Goal: Transaction & Acquisition: Purchase product/service

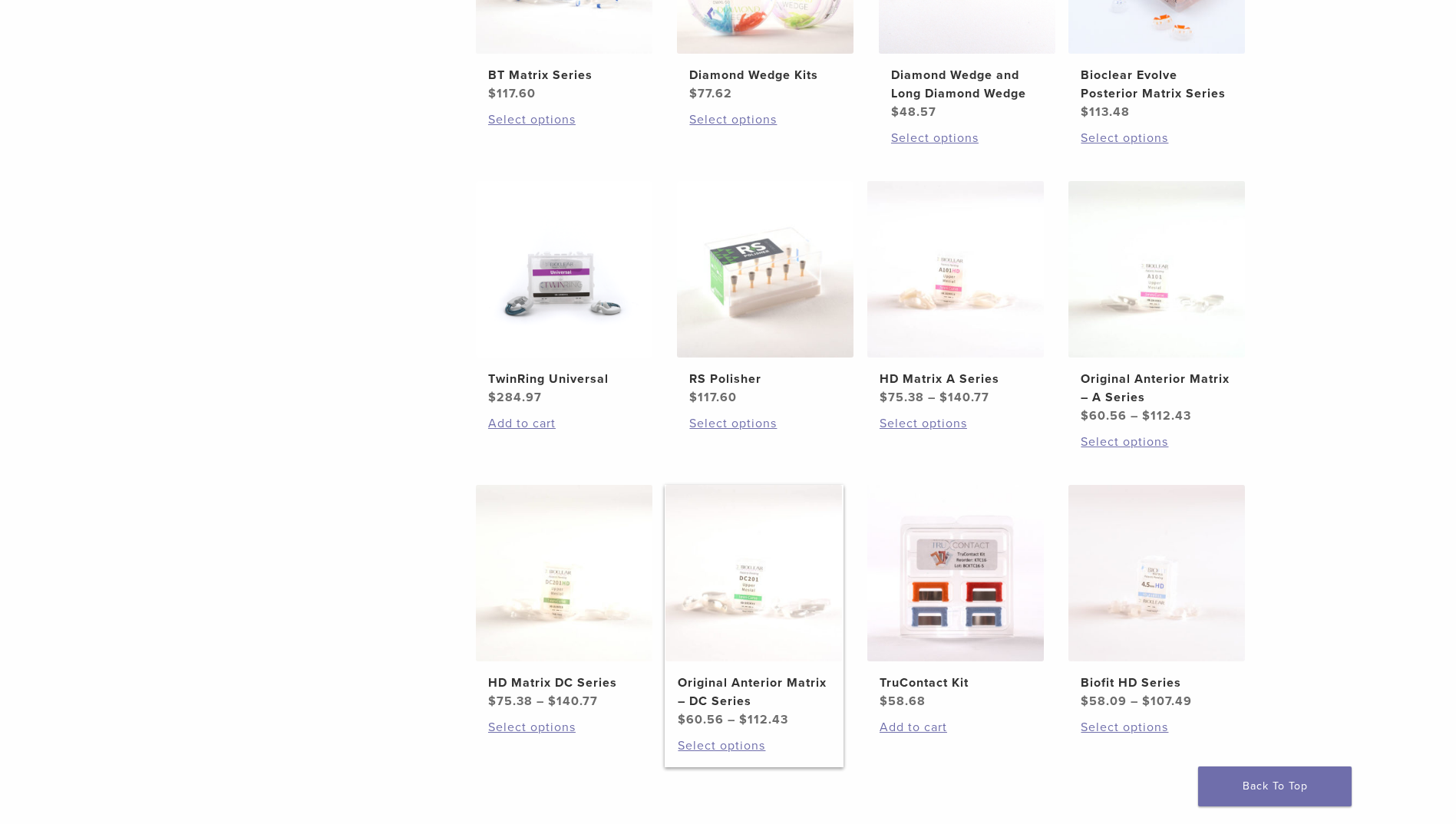
scroll to position [460, 0]
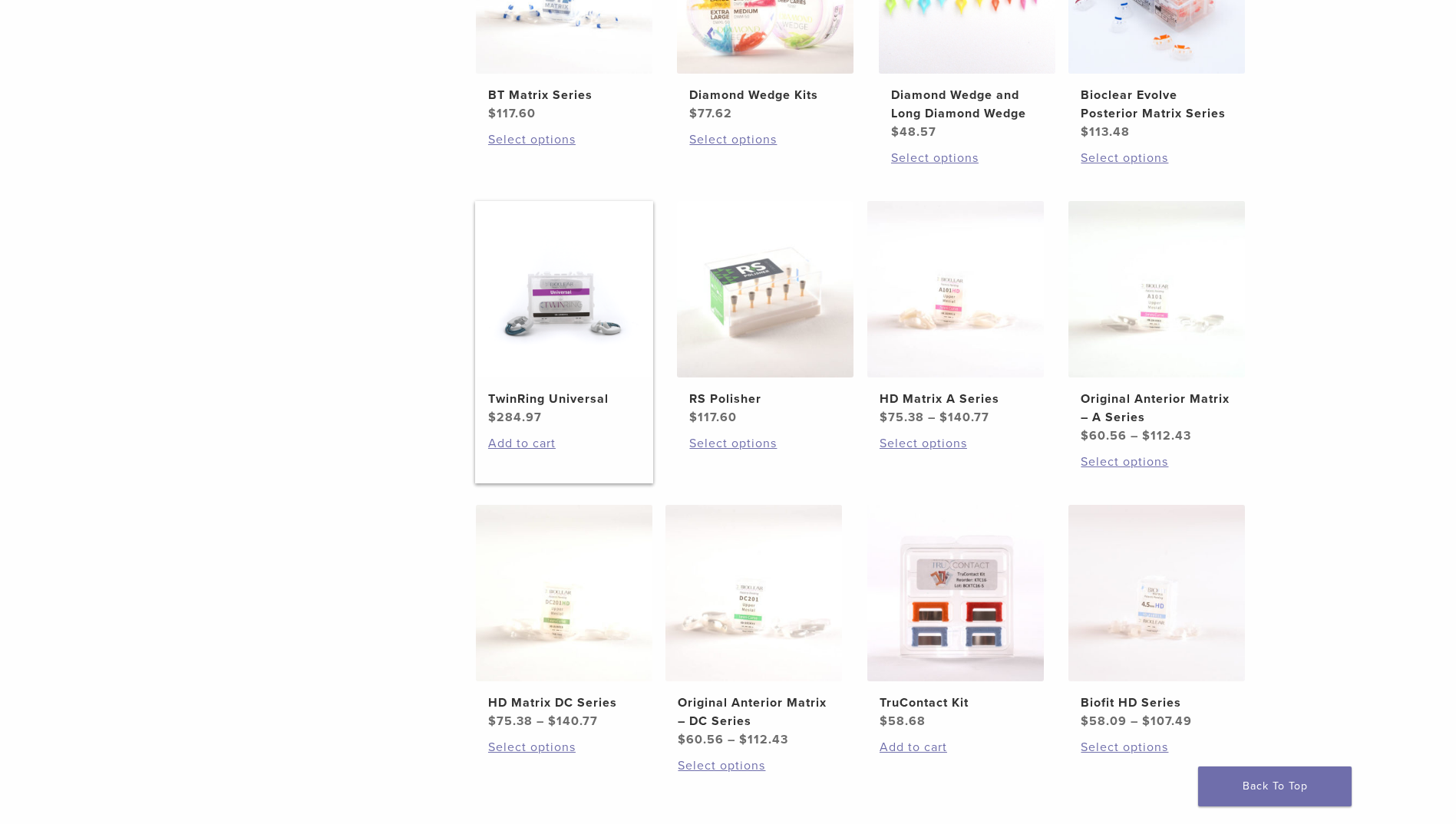
click at [512, 409] on span "$ 284.97" at bounding box center [564, 417] width 152 height 18
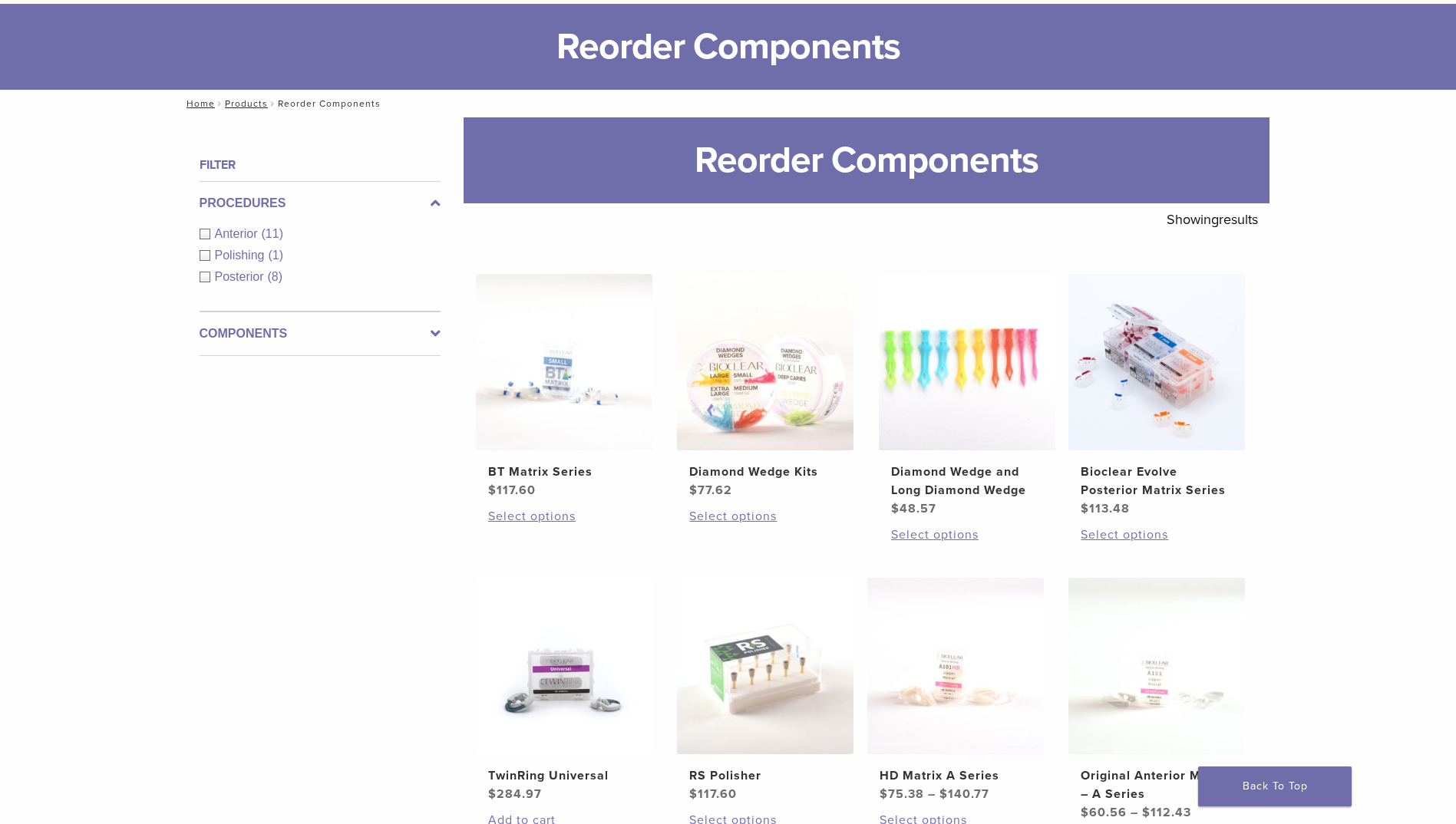
scroll to position [0, 0]
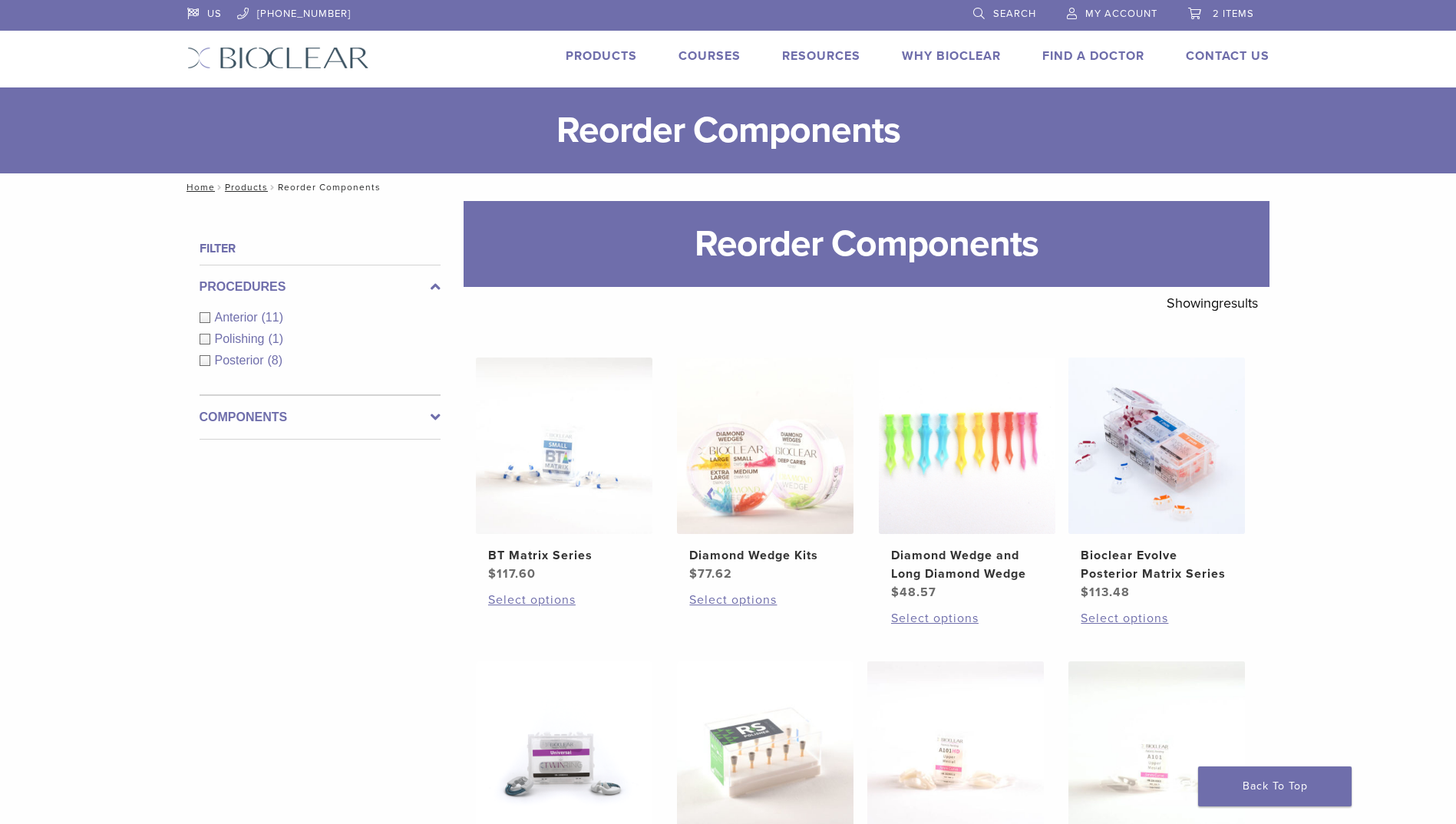
click at [1224, 13] on span "2 items" at bounding box center [1232, 14] width 41 height 12
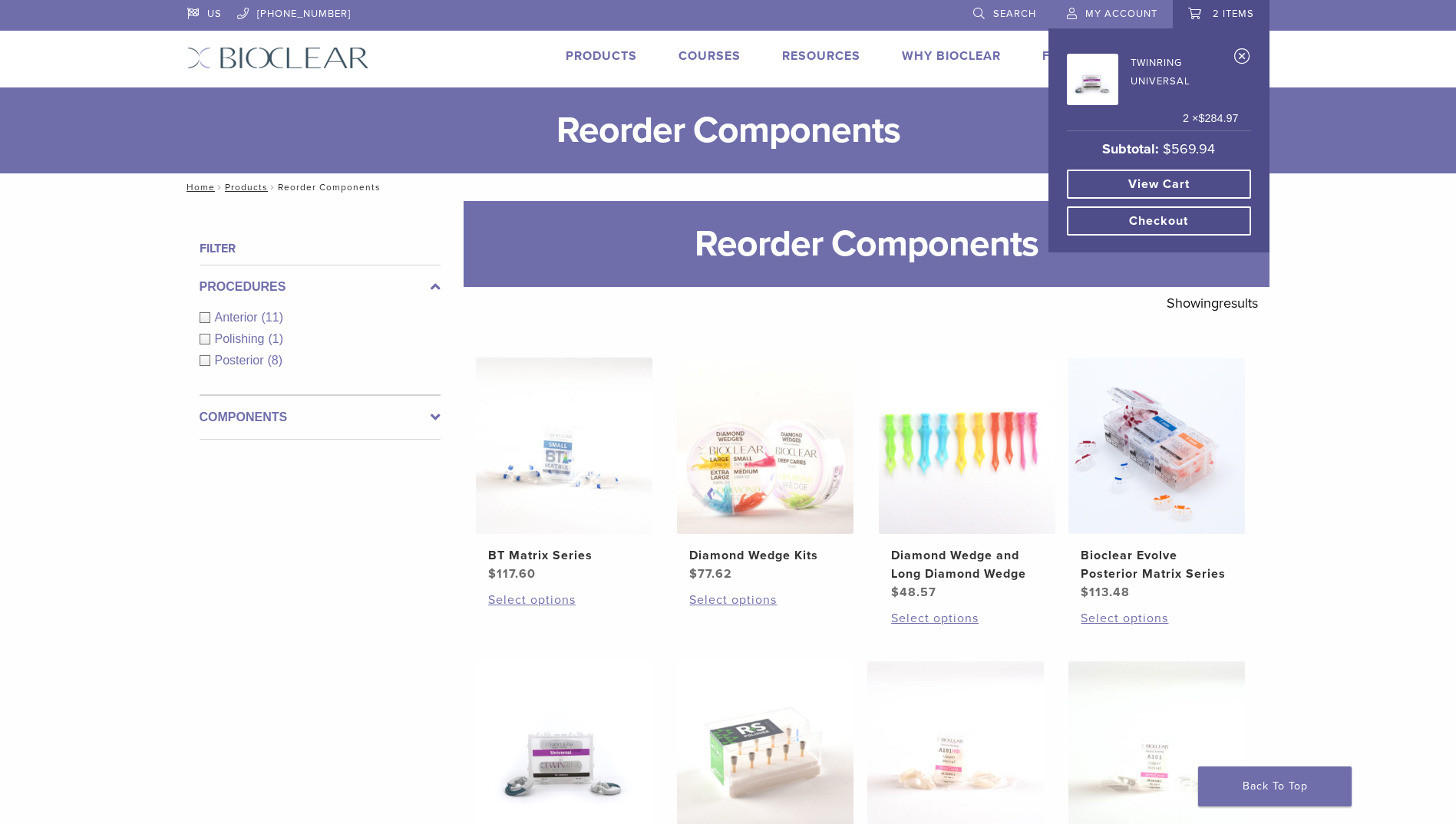
click at [1133, 187] on link "View cart" at bounding box center [1158, 184] width 184 height 29
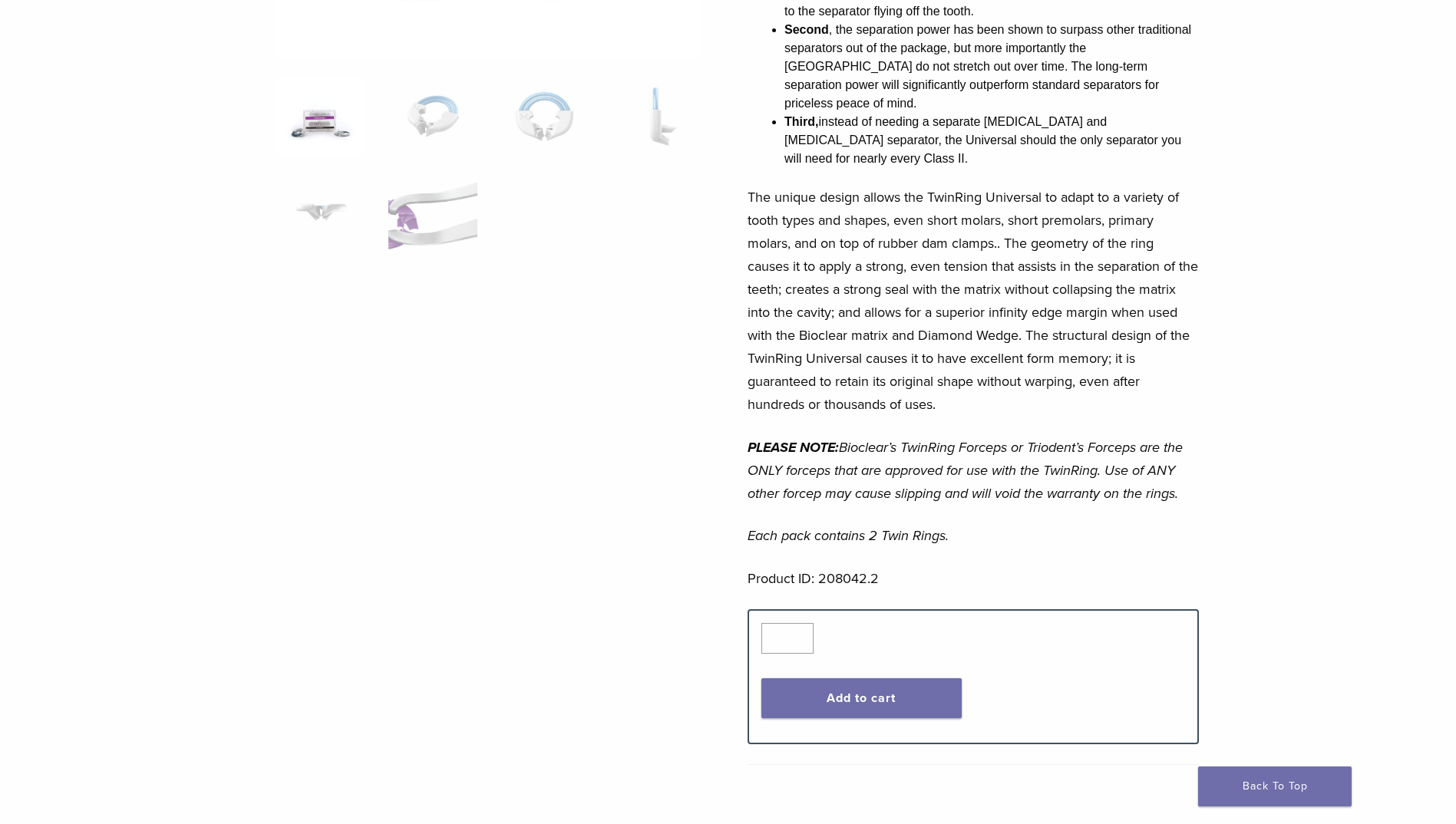
scroll to position [537, 0]
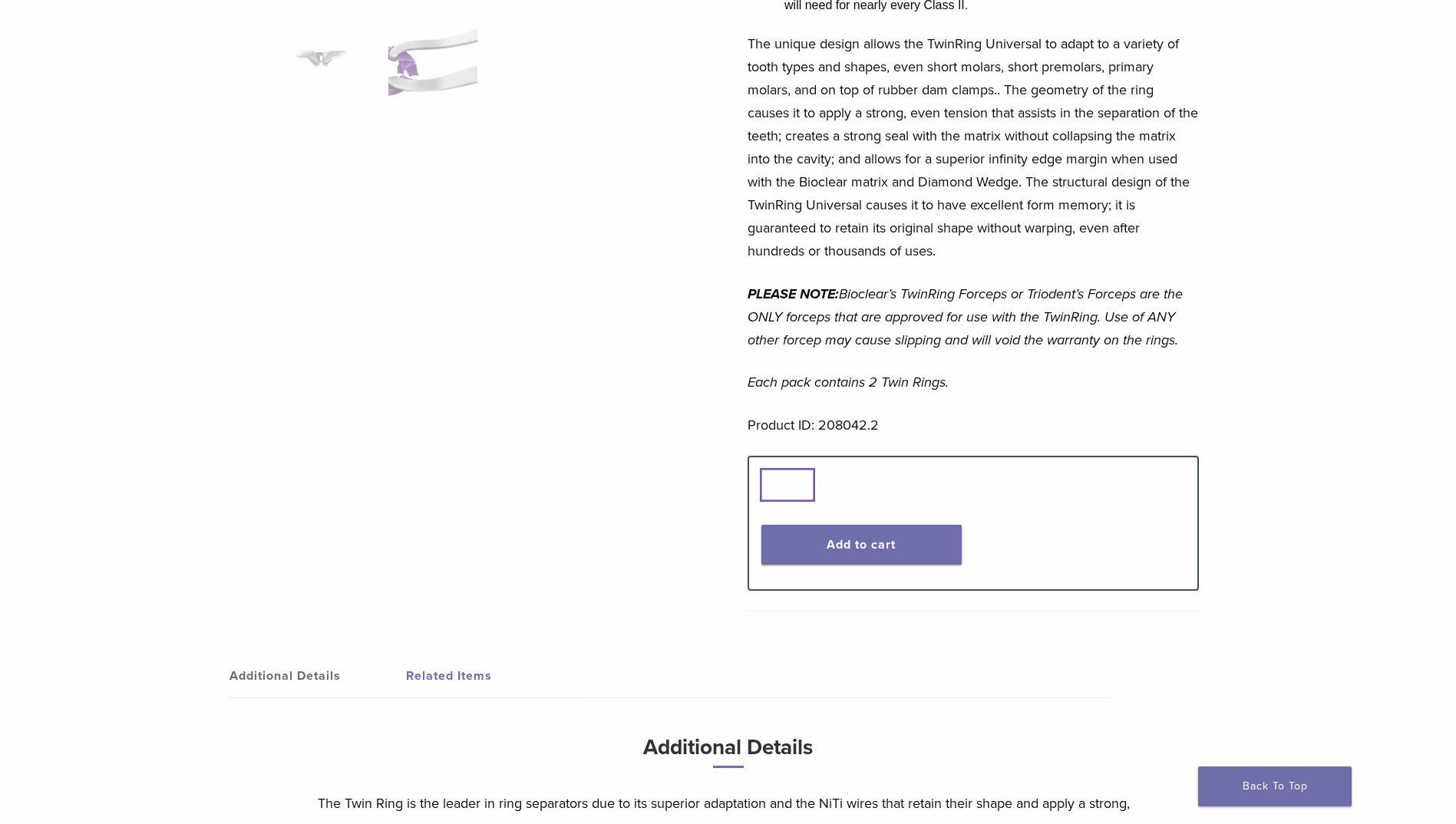
type input "*"
click at [800, 469] on input "*" at bounding box center [787, 484] width 52 height 31
click at [835, 525] on button "Add to cart" at bounding box center [861, 545] width 201 height 40
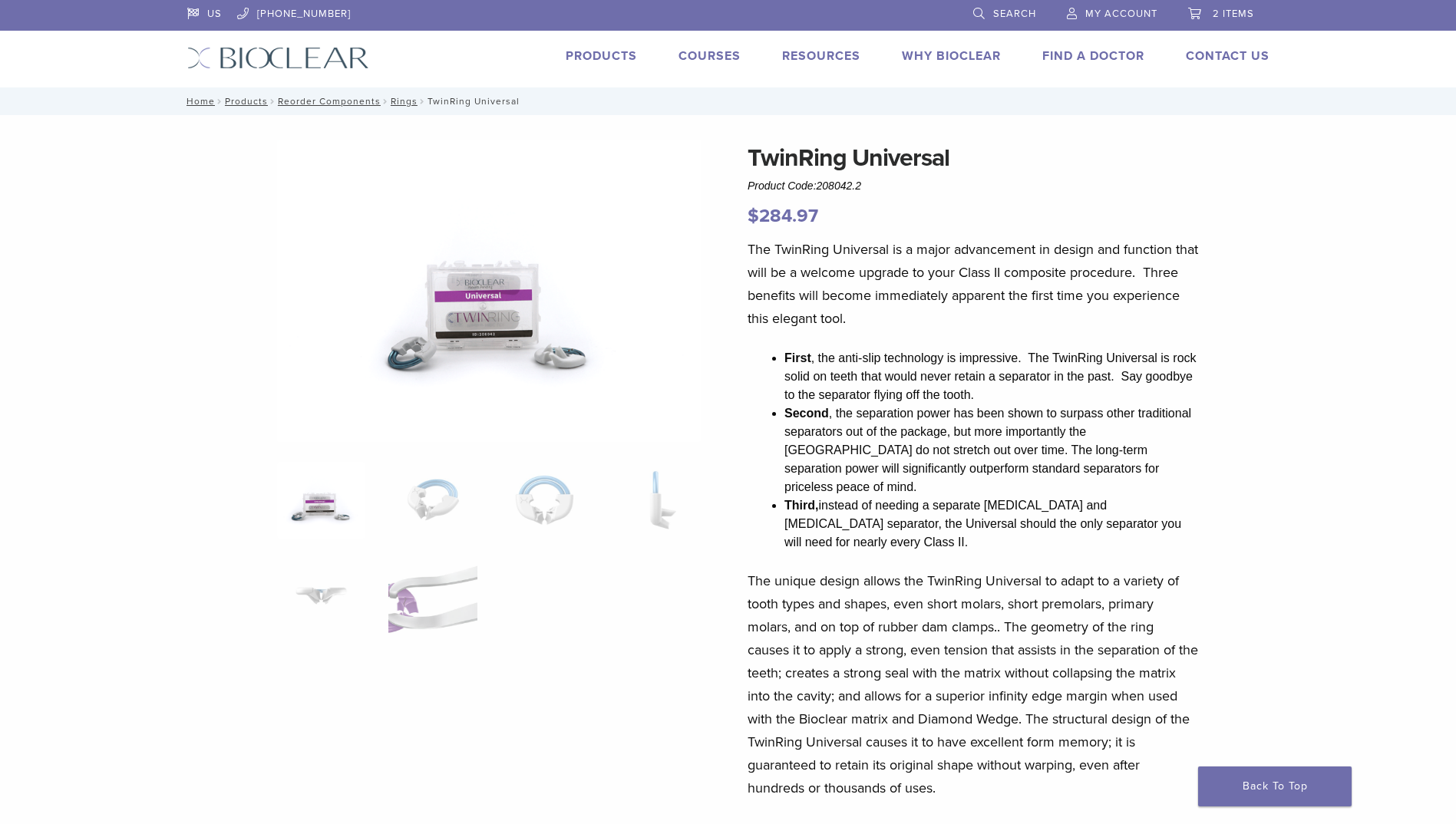
click at [1211, 15] on link "2 items" at bounding box center [1220, 11] width 66 height 23
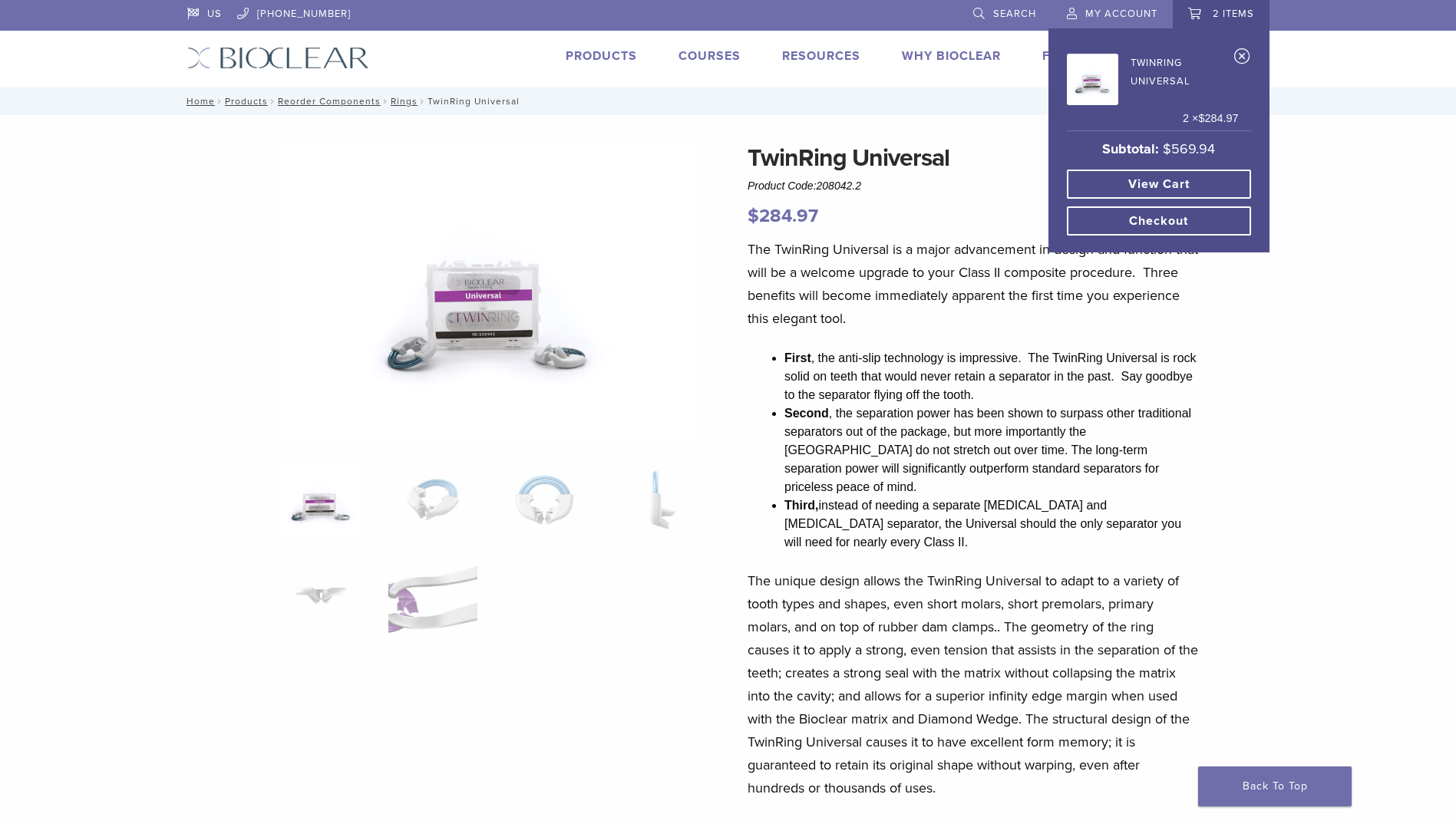
click at [1154, 222] on link "Checkout" at bounding box center [1158, 221] width 184 height 29
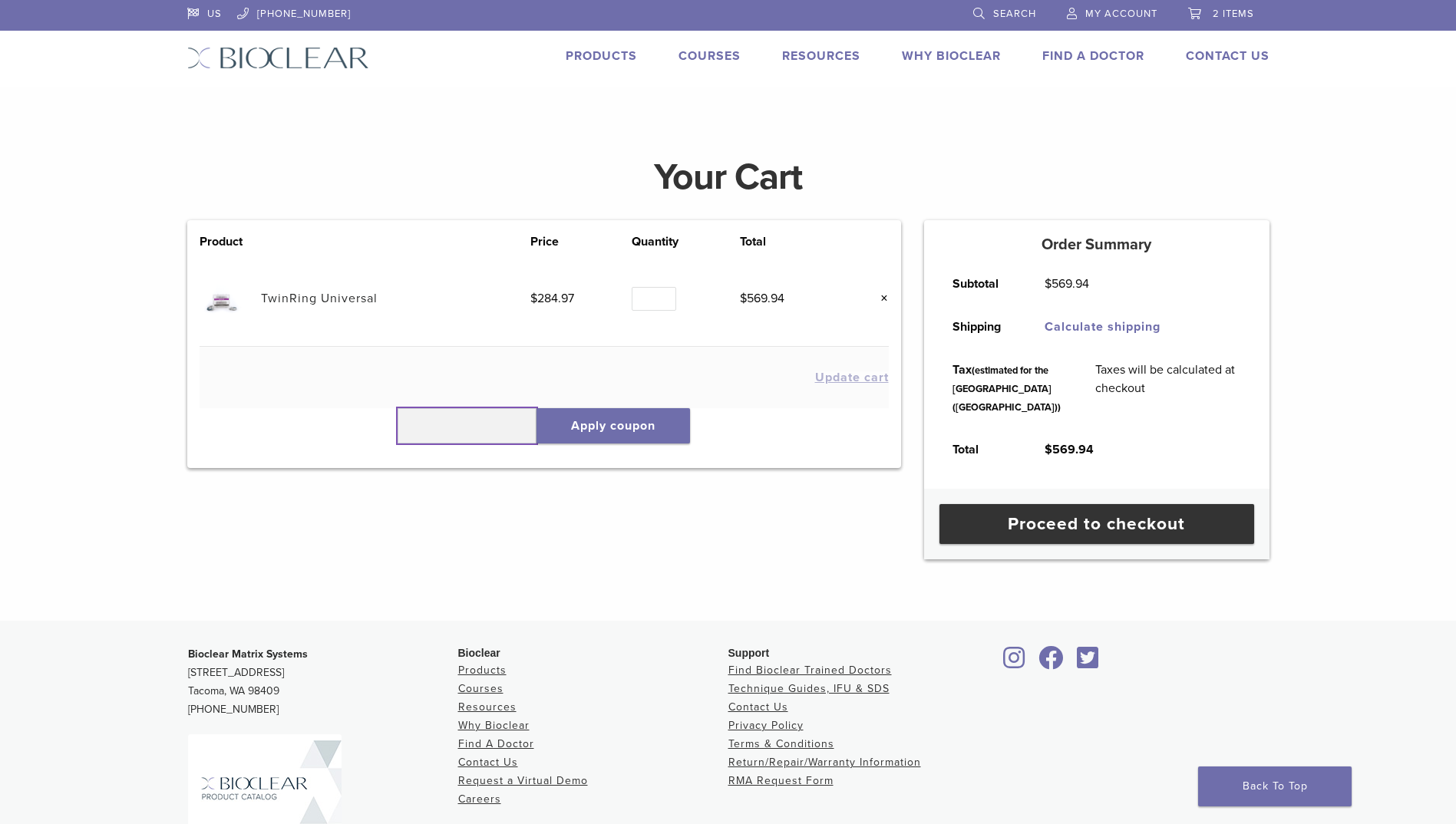
drag, startPoint x: 436, startPoint y: 429, endPoint x: 1291, endPoint y: 405, distance: 855.3
click at [445, 429] on input "text" at bounding box center [467, 425] width 140 height 35
type input "******"
click at [623, 429] on button "Apply coupon" at bounding box center [613, 425] width 154 height 35
drag, startPoint x: 415, startPoint y: 426, endPoint x: 443, endPoint y: 416, distance: 29.7
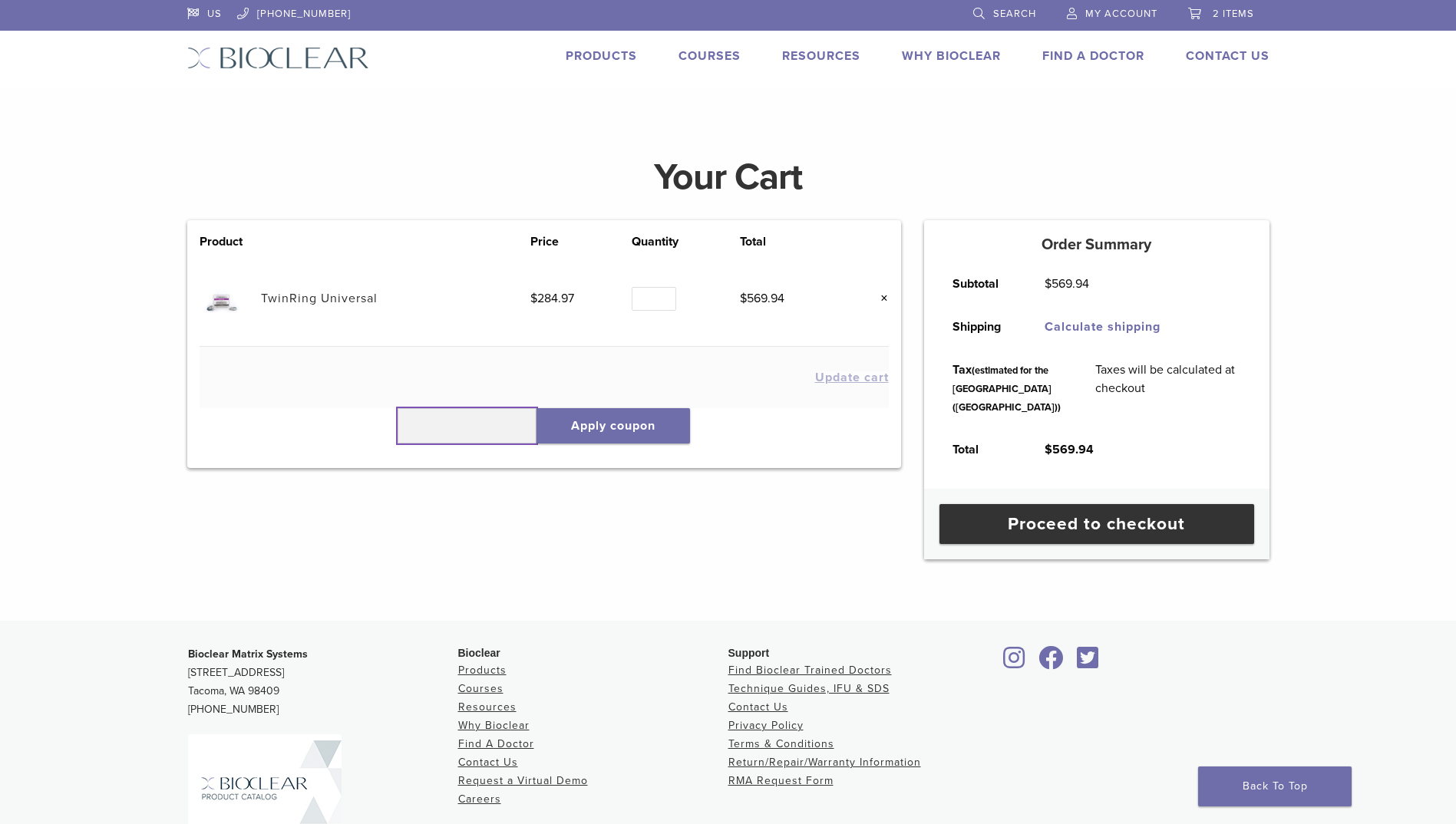
click at [417, 424] on input "text" at bounding box center [467, 425] width 140 height 35
type input "******"
click at [634, 416] on button "Apply coupon" at bounding box center [613, 425] width 154 height 35
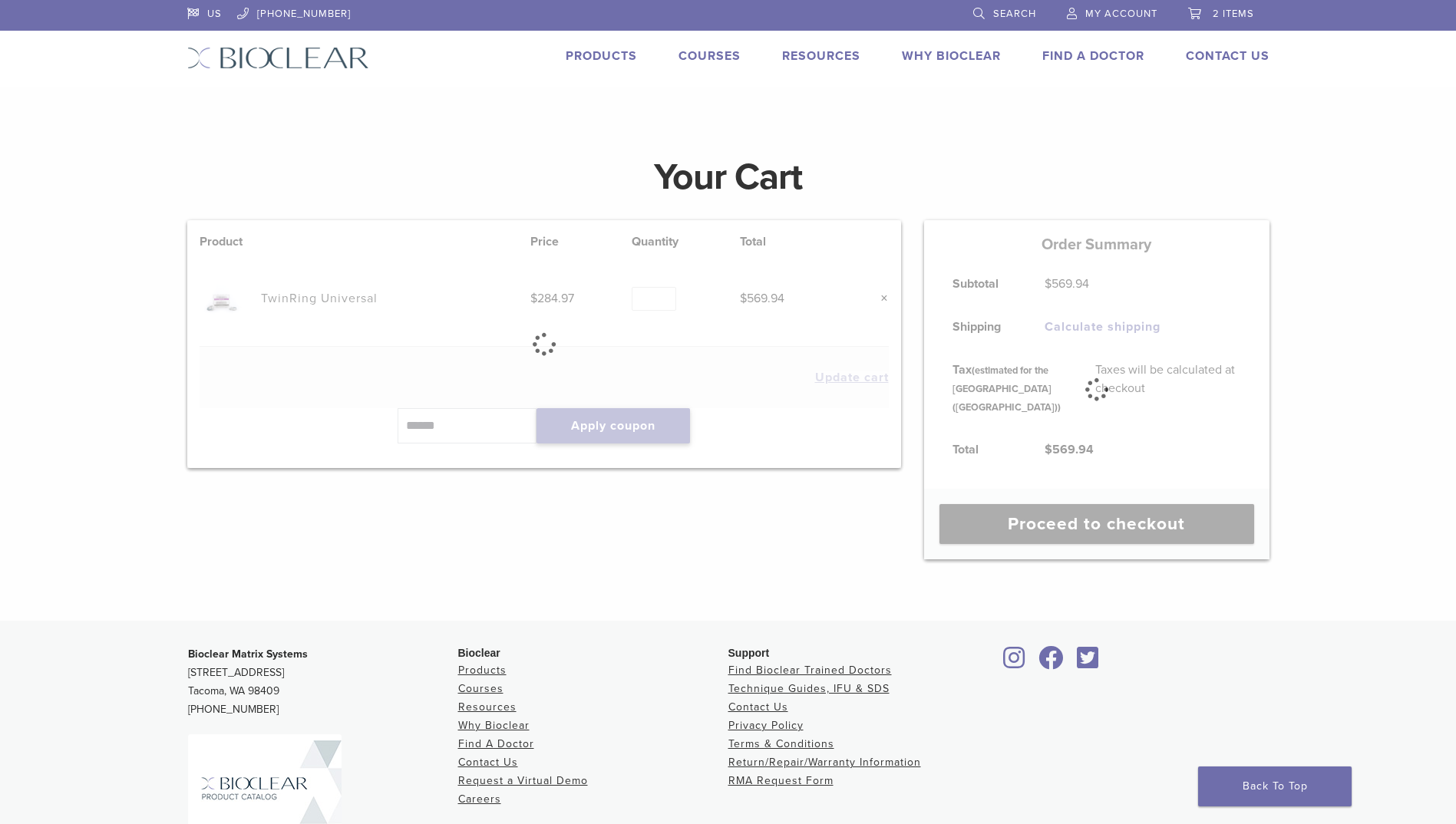
type button "Apply coupon"
click at [536, 409] on button "Apply coupon" at bounding box center [613, 425] width 154 height 35
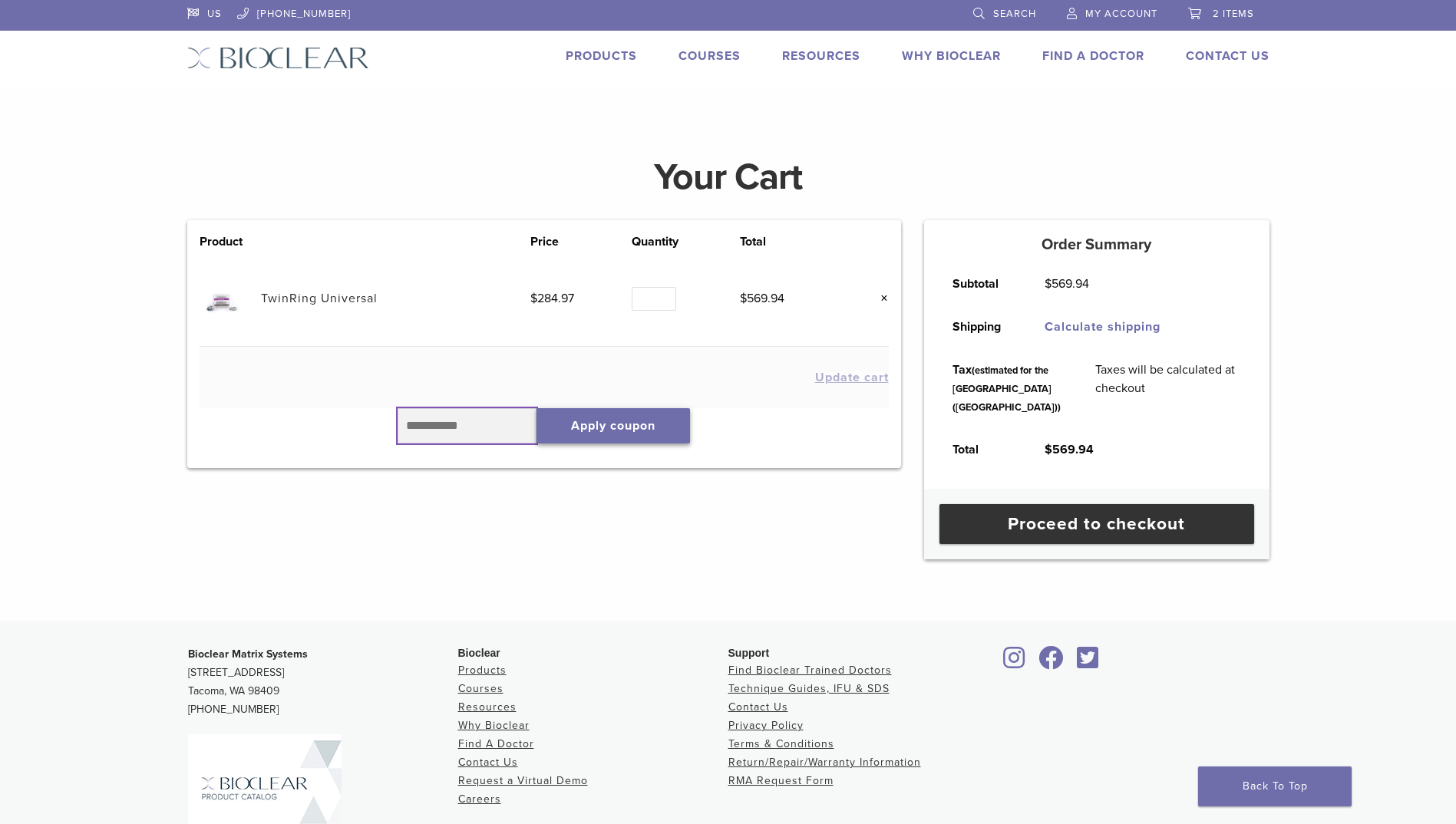
drag, startPoint x: 461, startPoint y: 431, endPoint x: 662, endPoint y: 409, distance: 202.2
click at [463, 430] on input "text" at bounding box center [467, 425] width 140 height 35
type input "******"
click at [607, 429] on button "Apply coupon" at bounding box center [613, 425] width 154 height 35
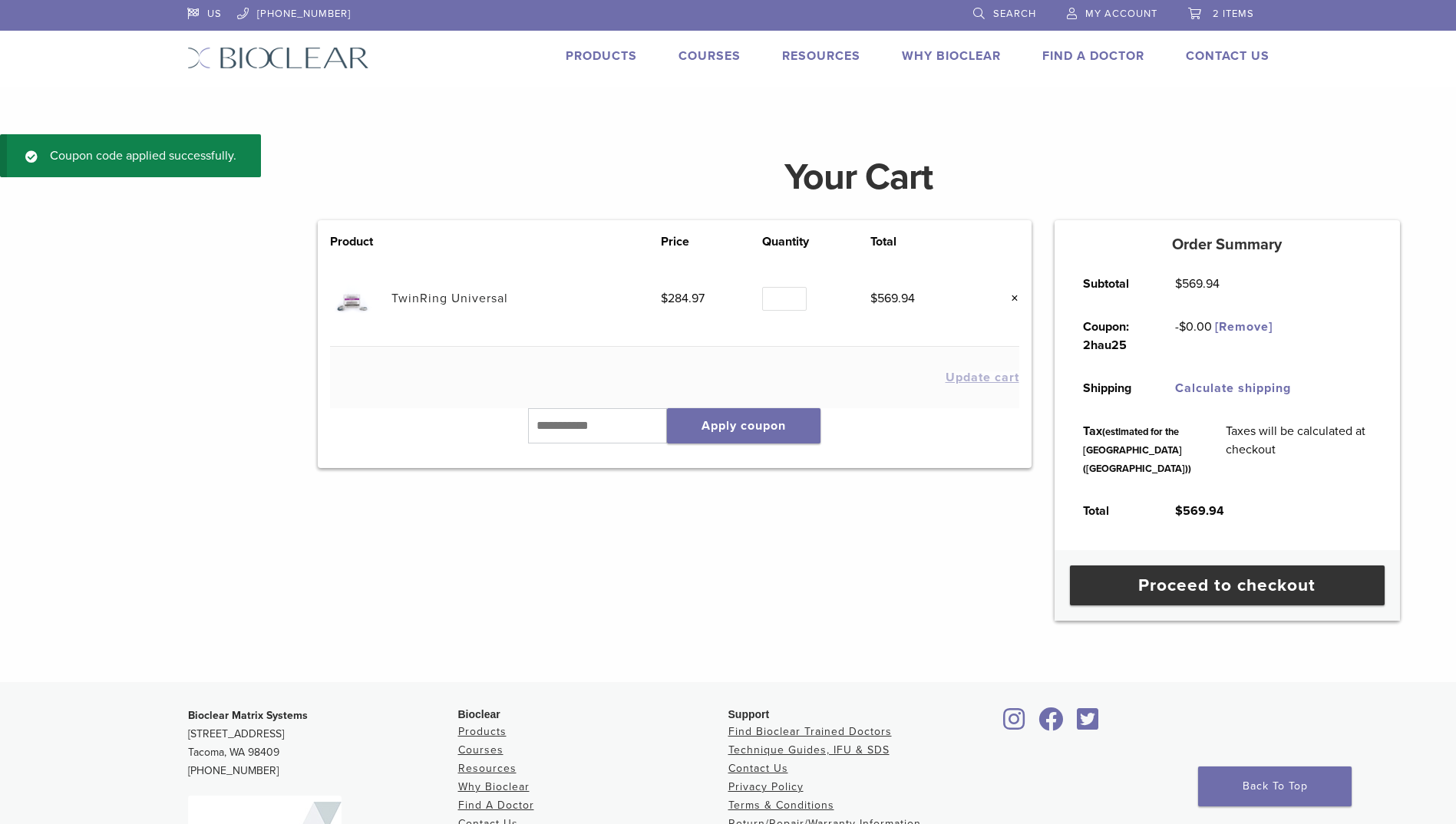
click at [1105, 12] on span "My Account" at bounding box center [1121, 14] width 72 height 12
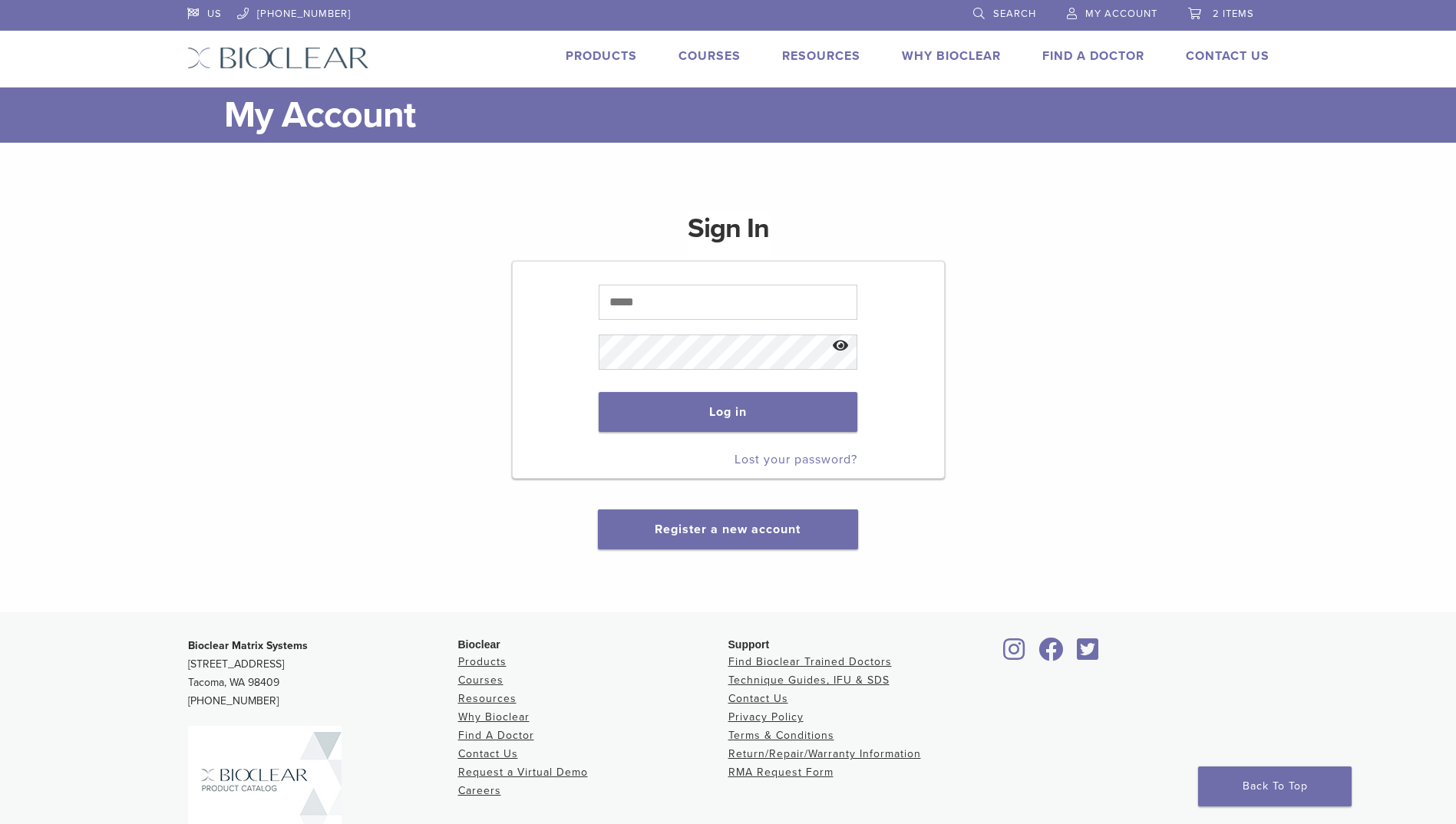
click at [1105, 11] on span "My Account" at bounding box center [1121, 14] width 72 height 12
type input "**********"
click at [714, 415] on button "Log in" at bounding box center [727, 412] width 259 height 40
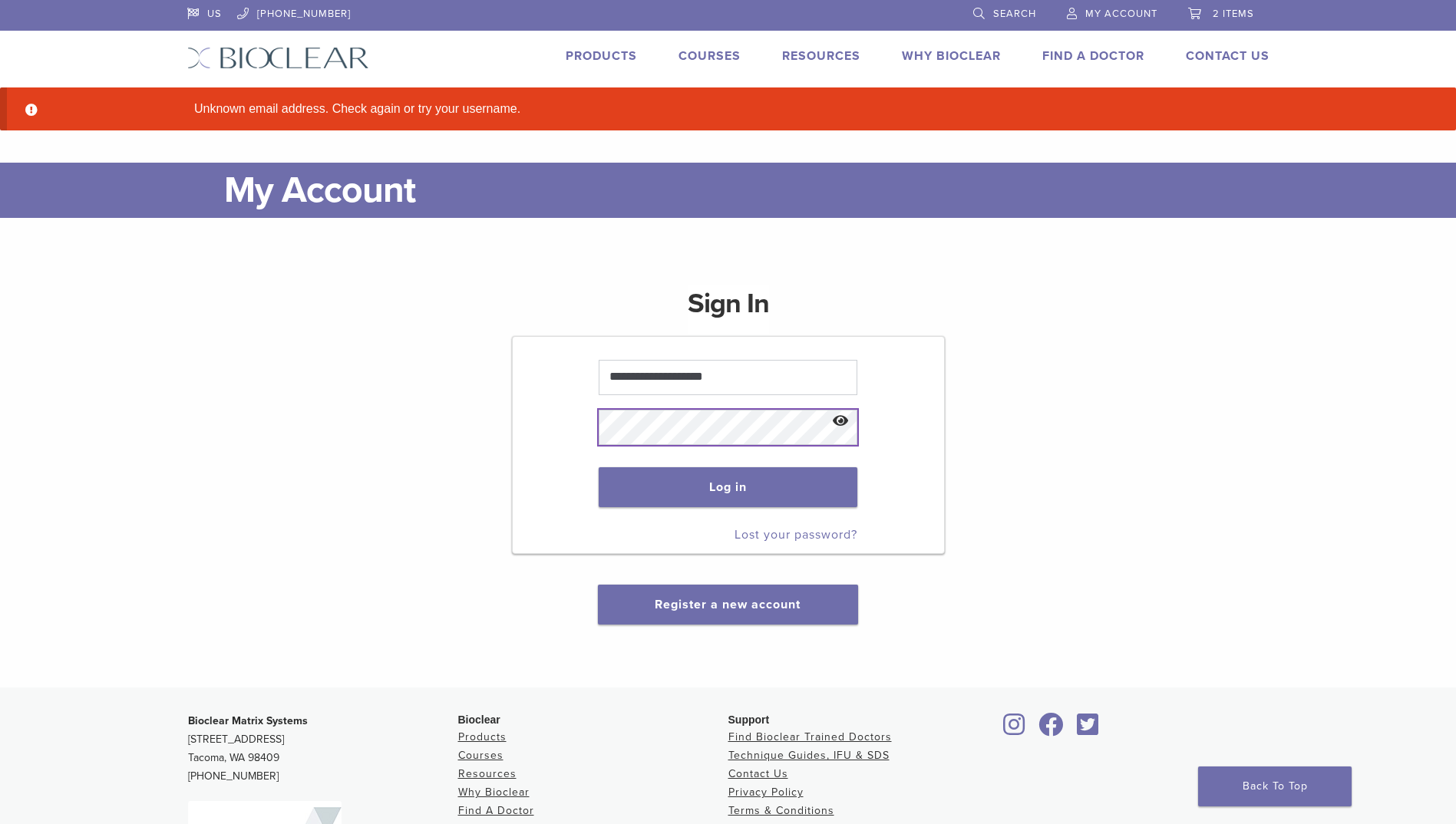
click at [422, 428] on div "**********" at bounding box center [727, 445] width 1082 height 358
click at [840, 416] on button "Show password" at bounding box center [840, 421] width 33 height 39
click at [727, 488] on button "Log in" at bounding box center [727, 487] width 259 height 40
drag, startPoint x: 654, startPoint y: 373, endPoint x: 566, endPoint y: 368, distance: 88.1
click at [566, 368] on form "**********" at bounding box center [728, 445] width 432 height 218
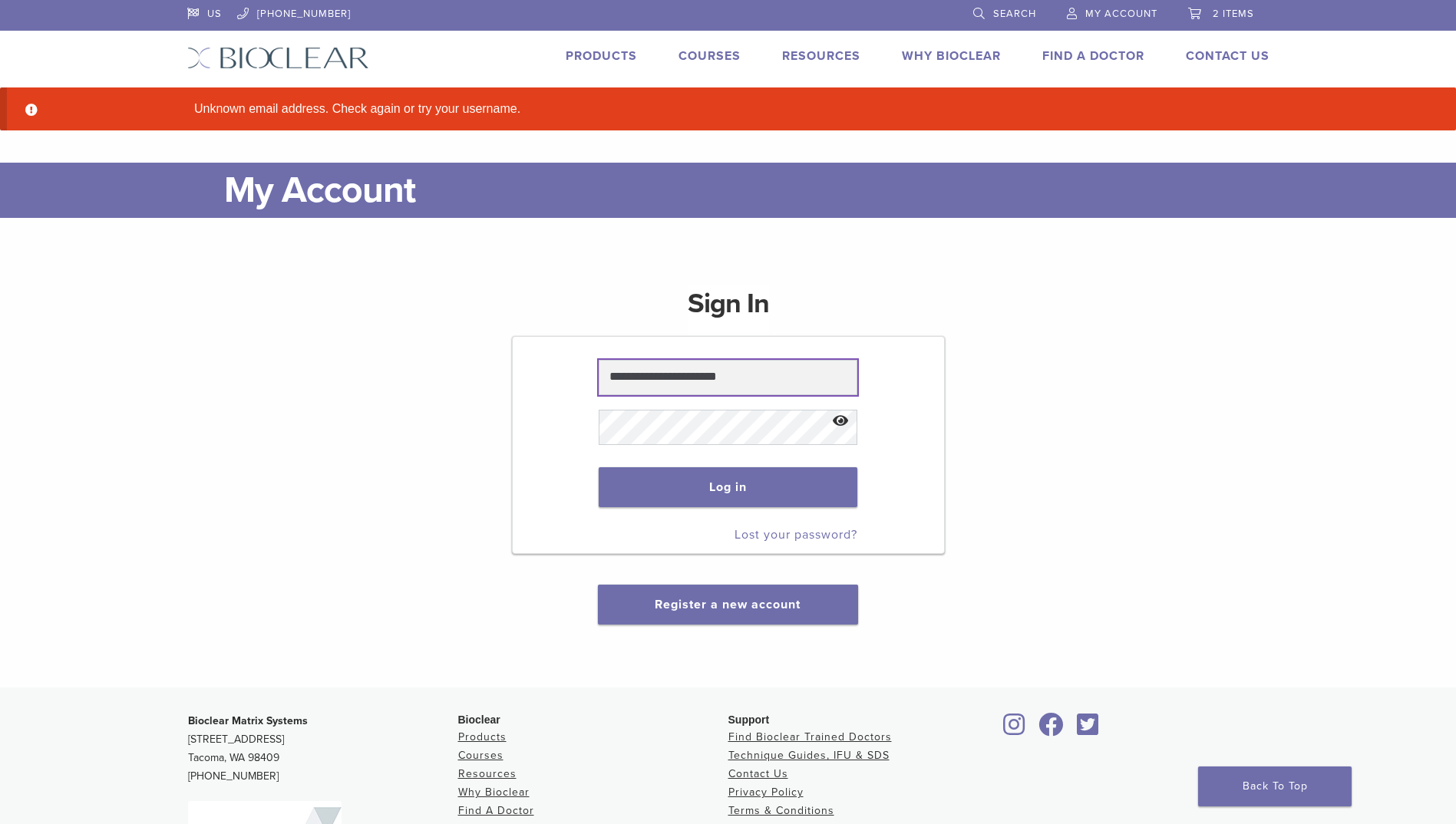
type input "**********"
click at [841, 418] on button "Show password" at bounding box center [840, 421] width 33 height 39
click at [726, 484] on button "Log in" at bounding box center [727, 487] width 259 height 40
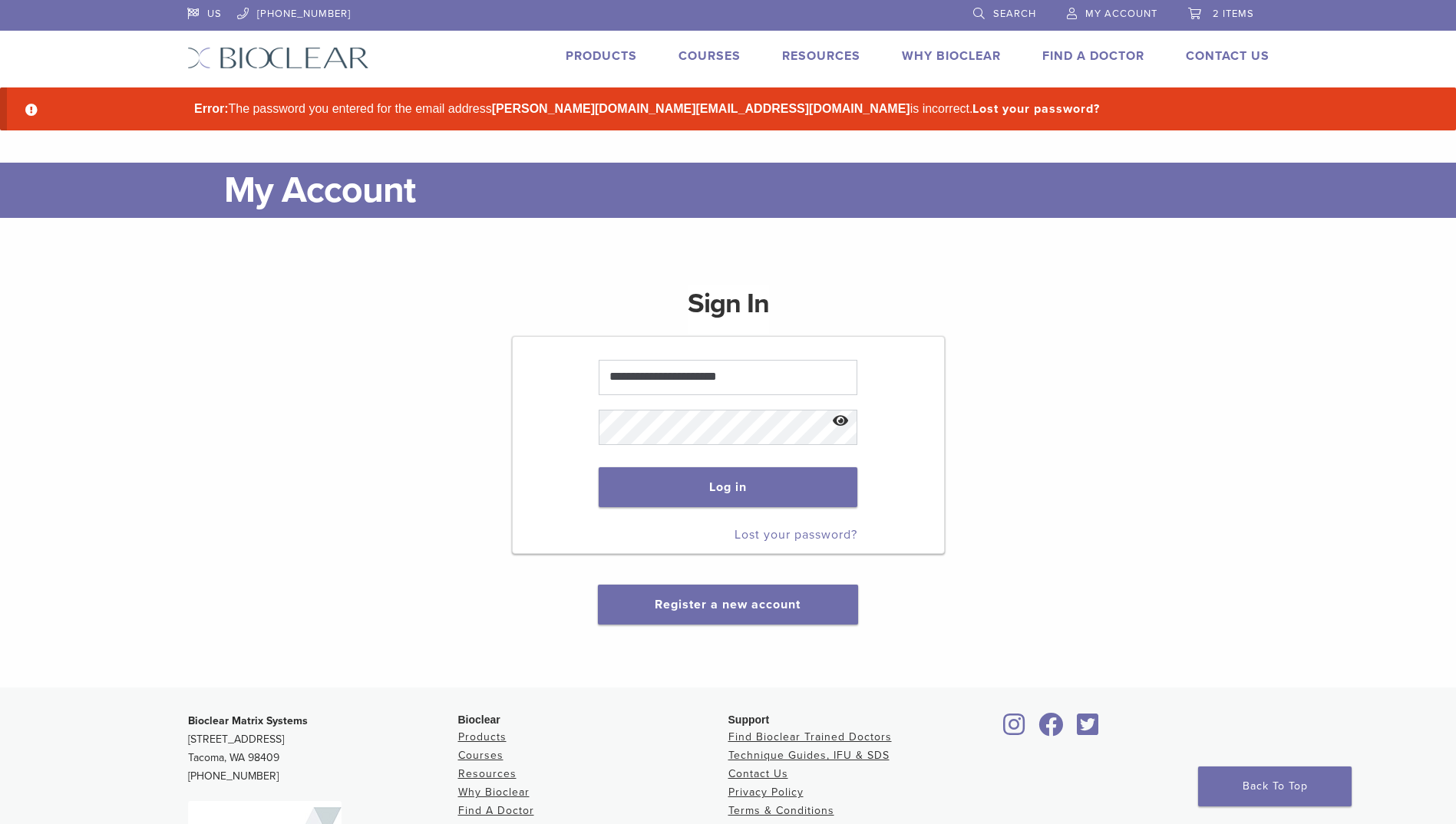
click at [837, 418] on button "Show password" at bounding box center [840, 421] width 33 height 39
click at [705, 488] on button "Log in" at bounding box center [727, 487] width 259 height 40
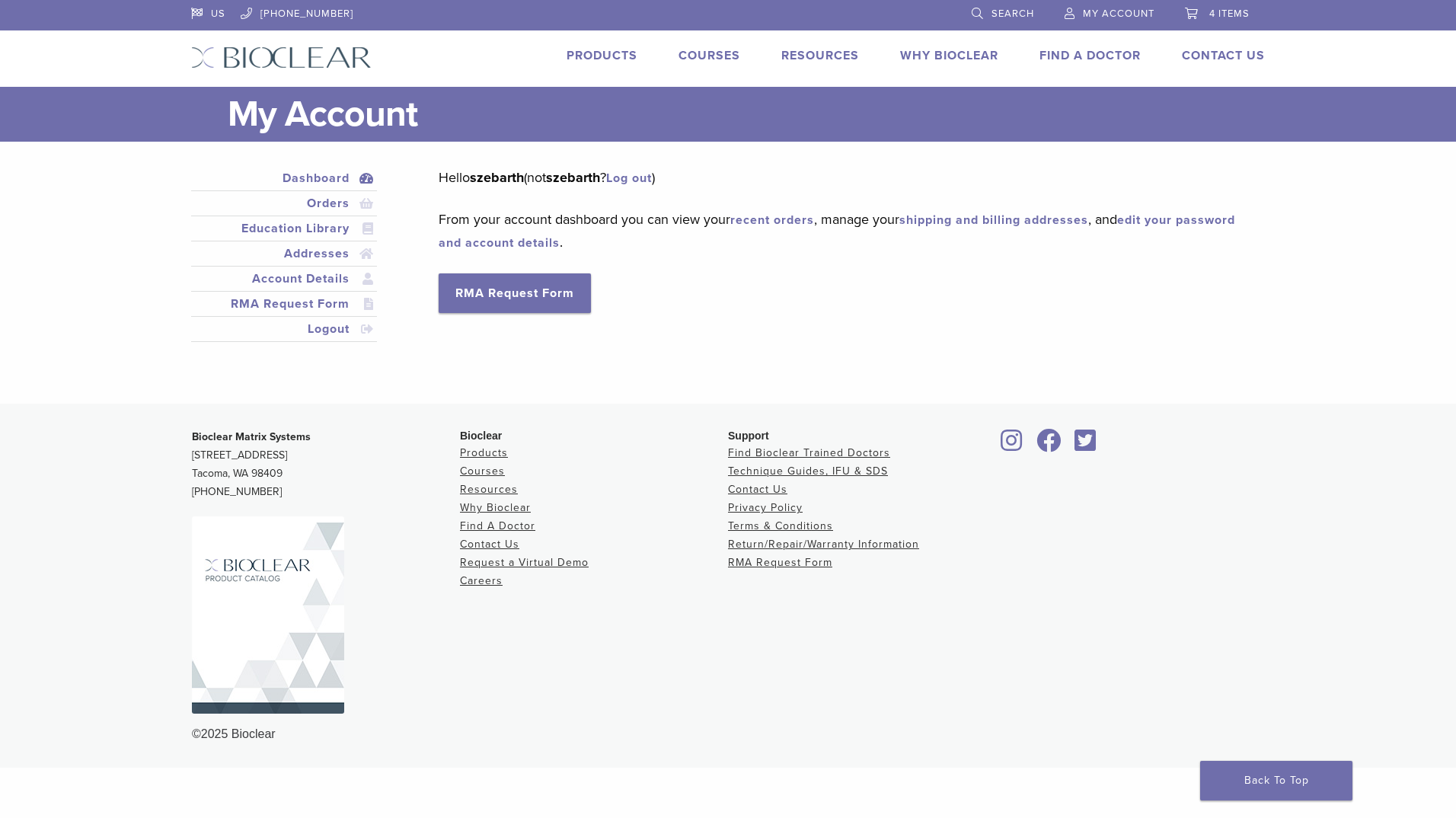
click at [1217, 13] on span "4 items" at bounding box center [1229, 14] width 41 height 12
click at [1219, 12] on span "4 items" at bounding box center [1229, 14] width 41 height 12
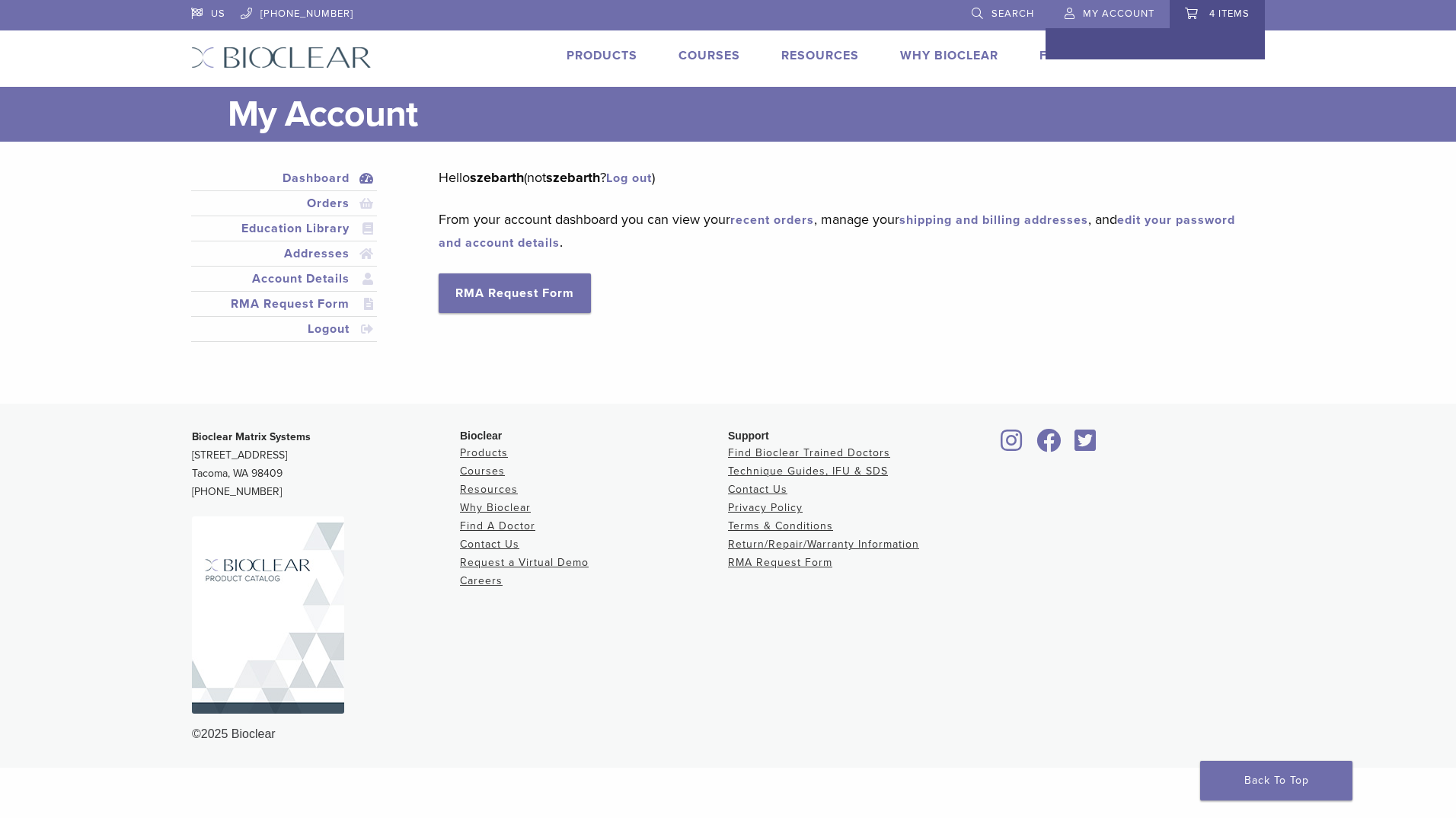
click at [1219, 12] on span "4 items" at bounding box center [1229, 14] width 41 height 12
click at [1228, 11] on span "4 items" at bounding box center [1229, 14] width 41 height 12
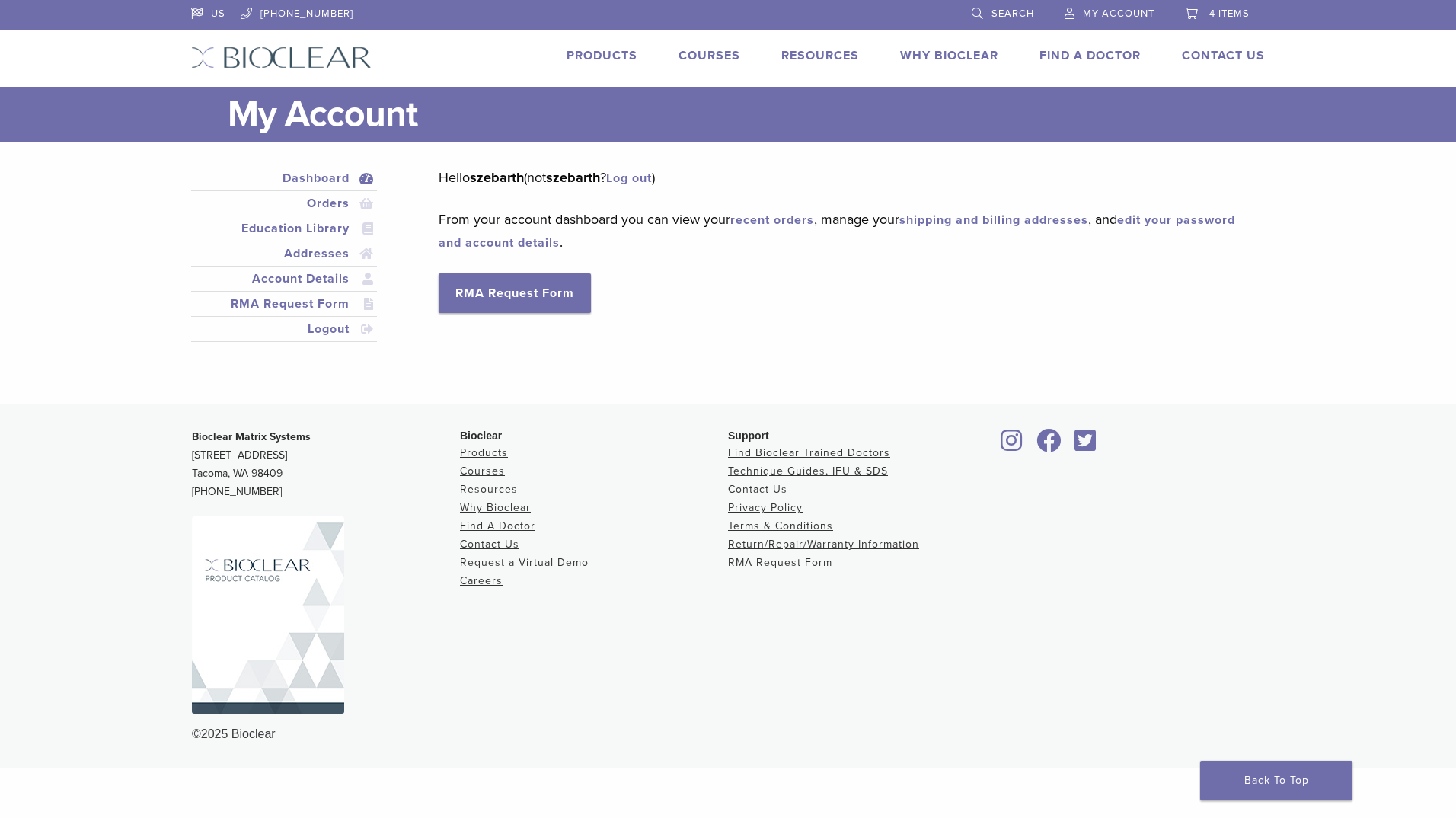
click at [313, 178] on link "Dashboard" at bounding box center [283, 178] width 179 height 18
click at [1195, 12] on link "4 items" at bounding box center [1217, 11] width 64 height 23
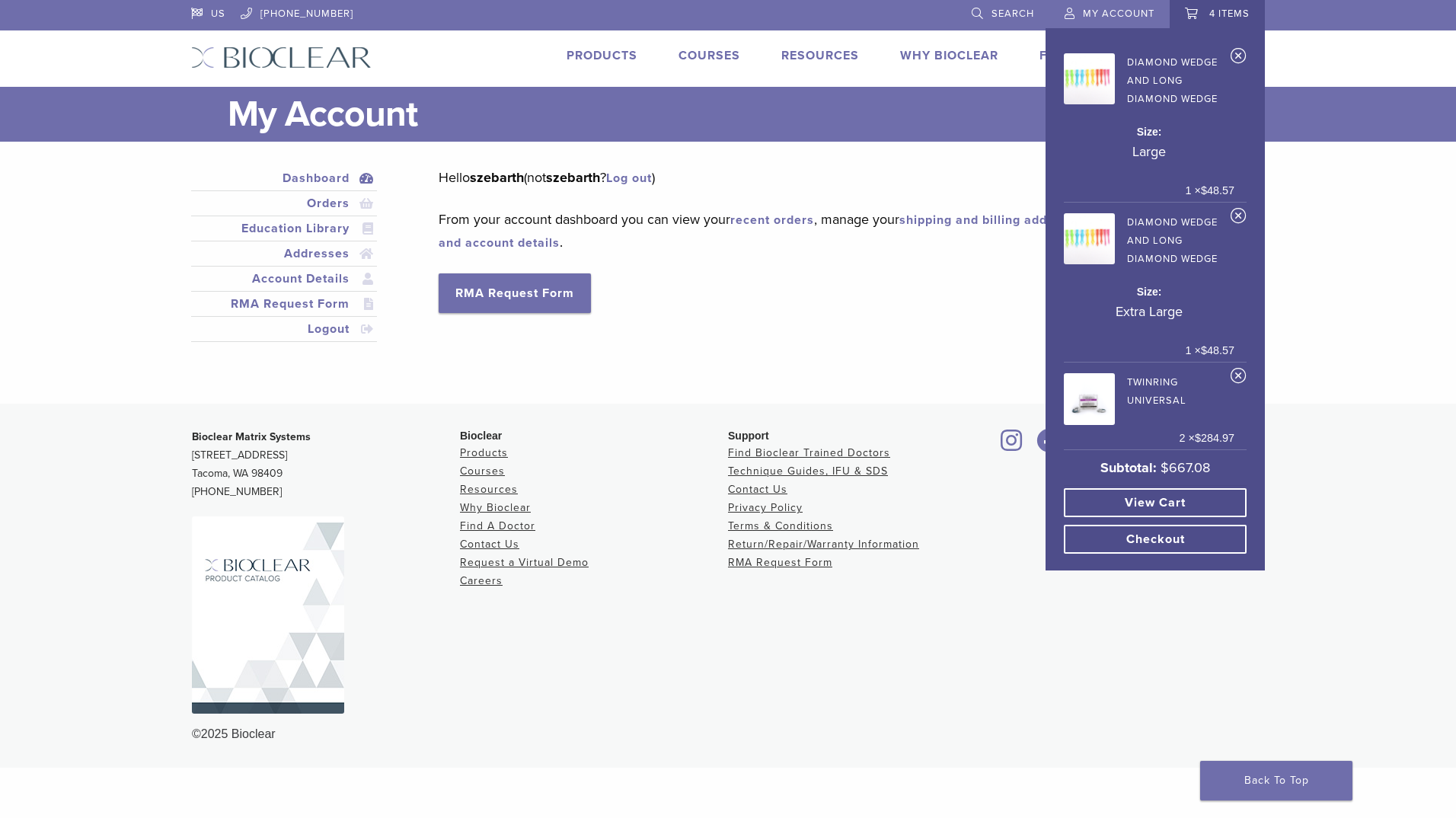
click at [1108, 374] on img at bounding box center [1088, 399] width 51 height 51
click at [1130, 489] on link "View cart" at bounding box center [1155, 503] width 182 height 29
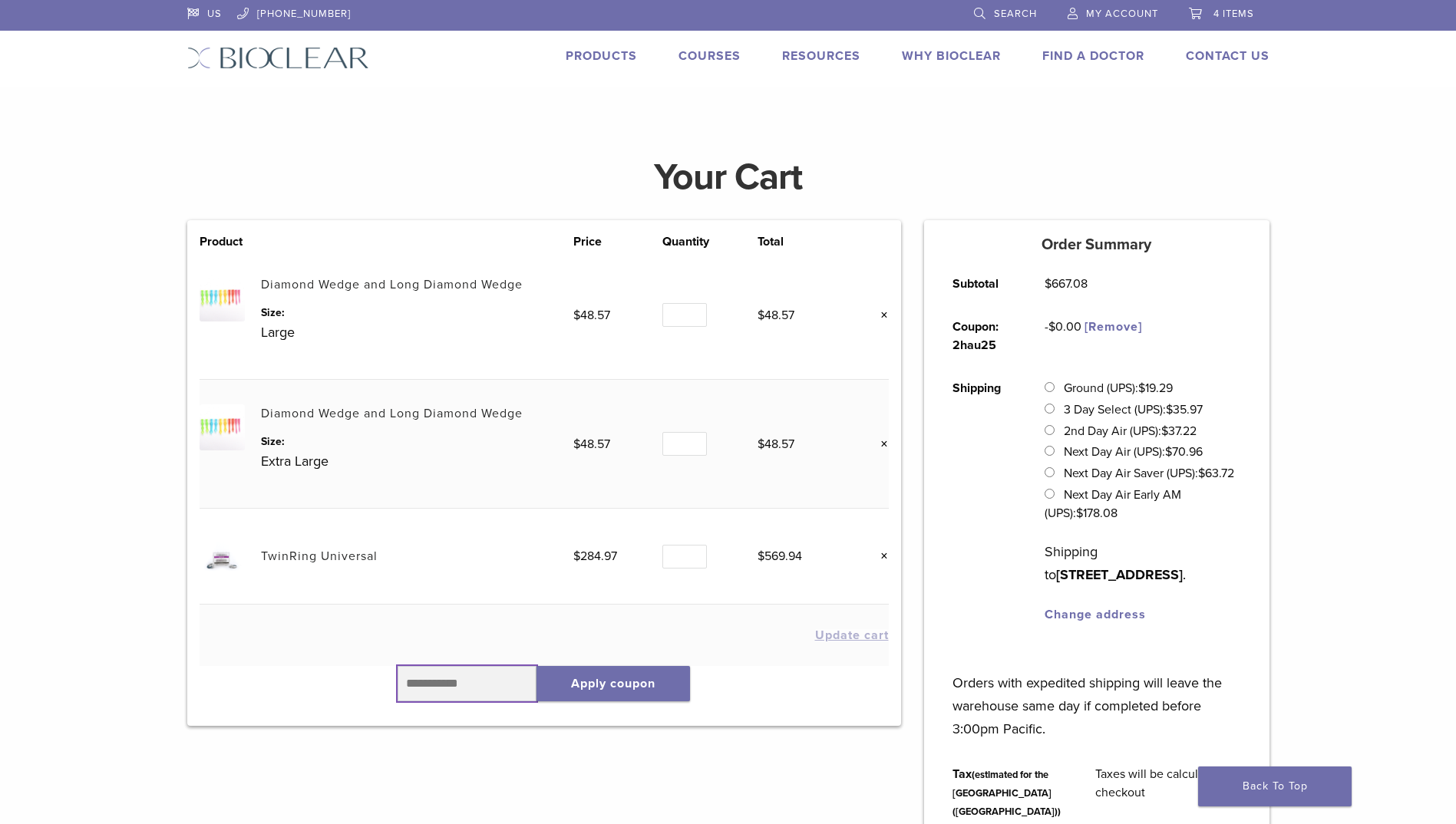
drag, startPoint x: 446, startPoint y: 683, endPoint x: 465, endPoint y: 683, distance: 19.0
click at [446, 683] on input "text" at bounding box center [467, 683] width 140 height 35
type input "******"
click at [638, 687] on button "Apply coupon" at bounding box center [613, 683] width 154 height 35
click at [882, 314] on link "×" at bounding box center [879, 316] width 20 height 20
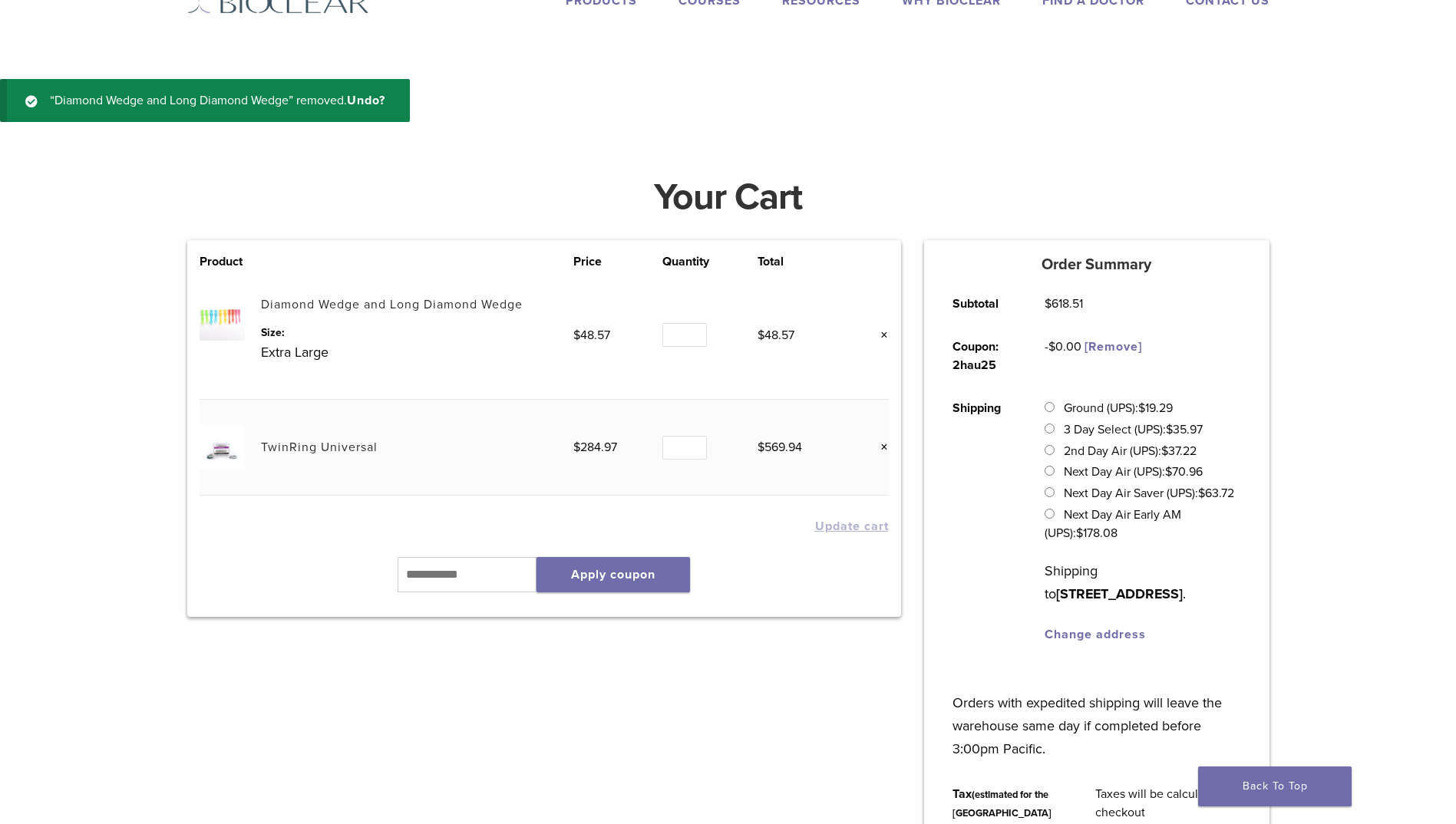
scroll to position [58, 0]
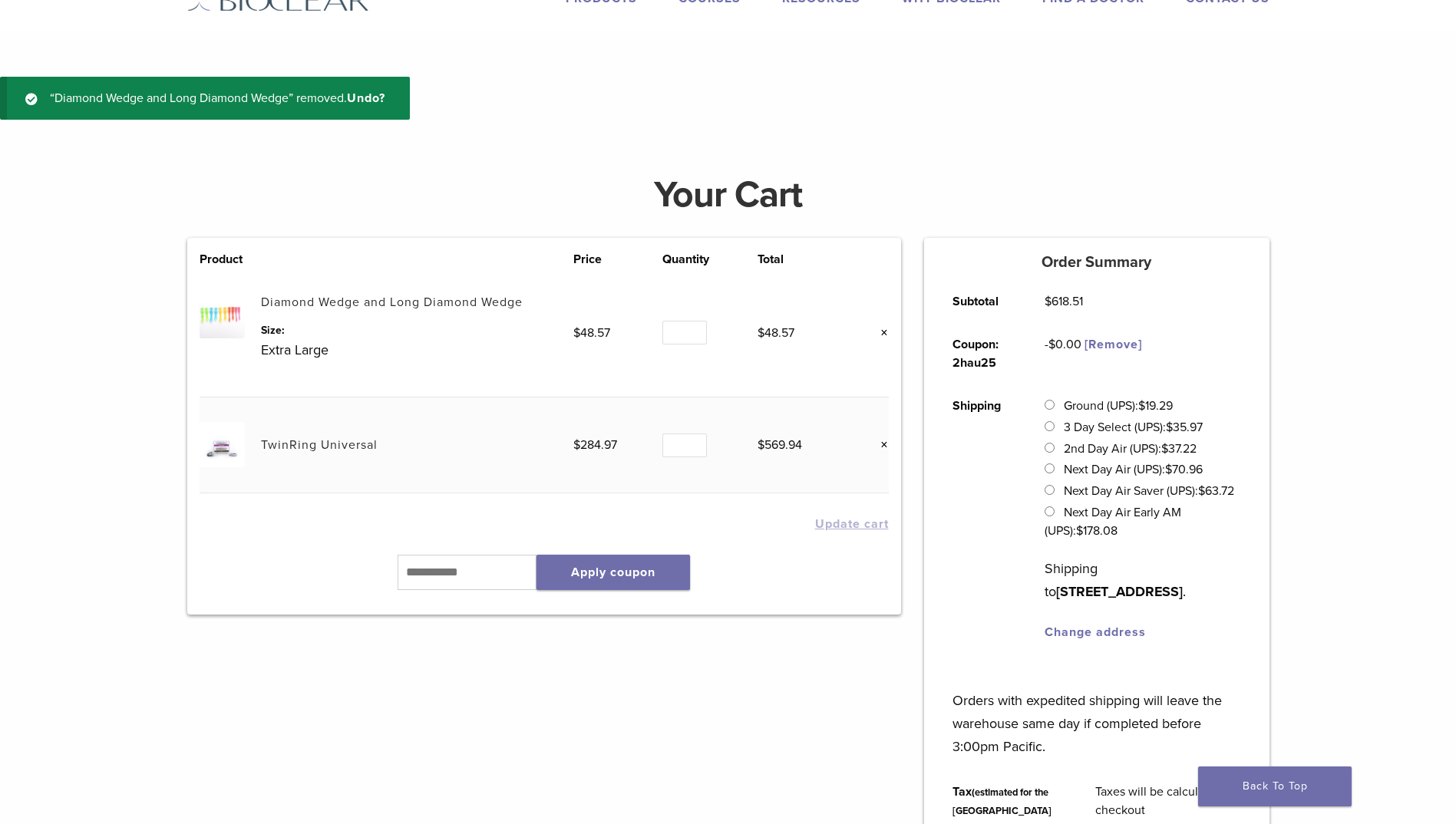
click at [887, 330] on link "×" at bounding box center [879, 333] width 20 height 20
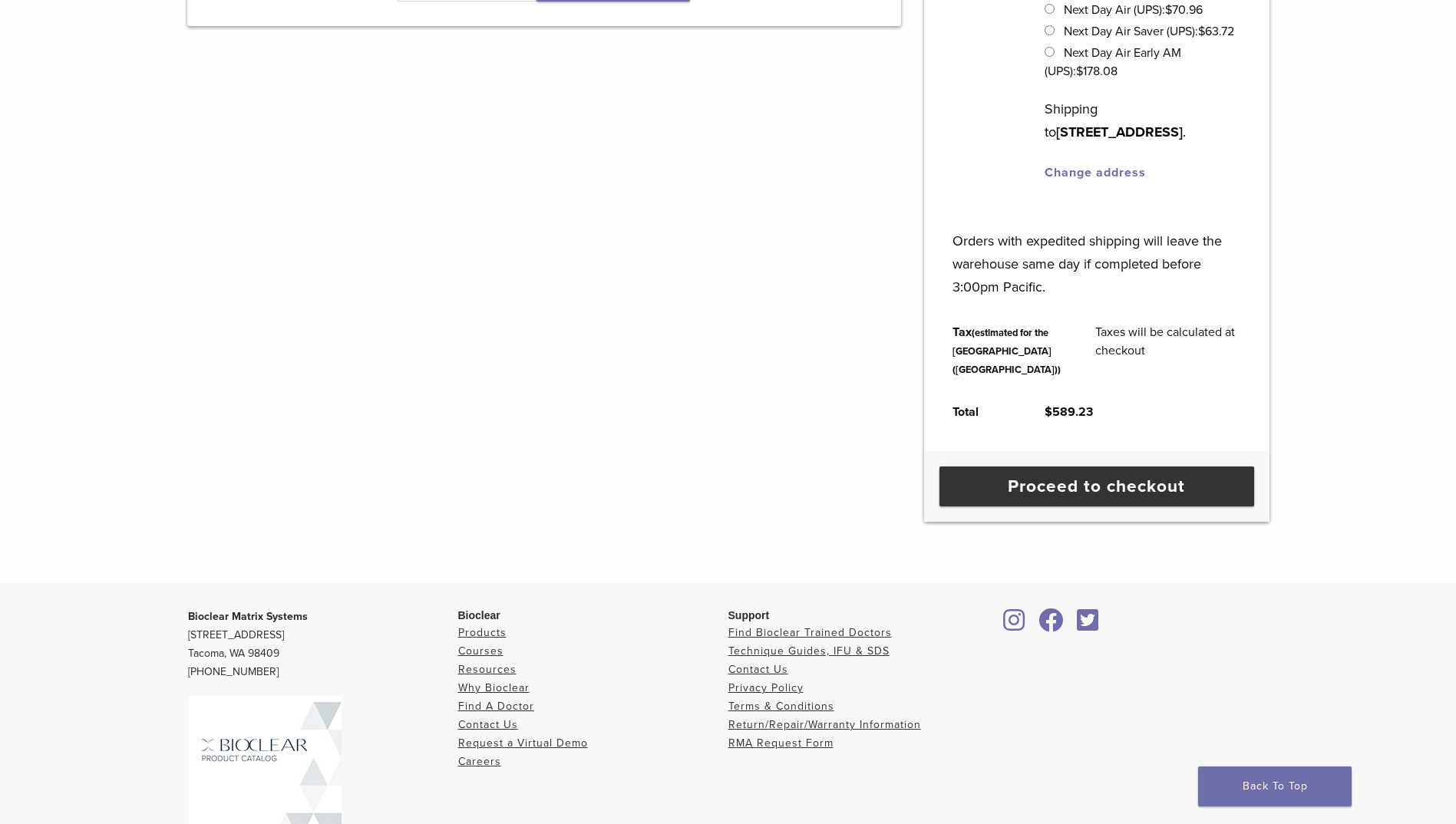
scroll to position [518, 0]
click at [1061, 505] on link "Proceed to checkout" at bounding box center [1096, 485] width 315 height 40
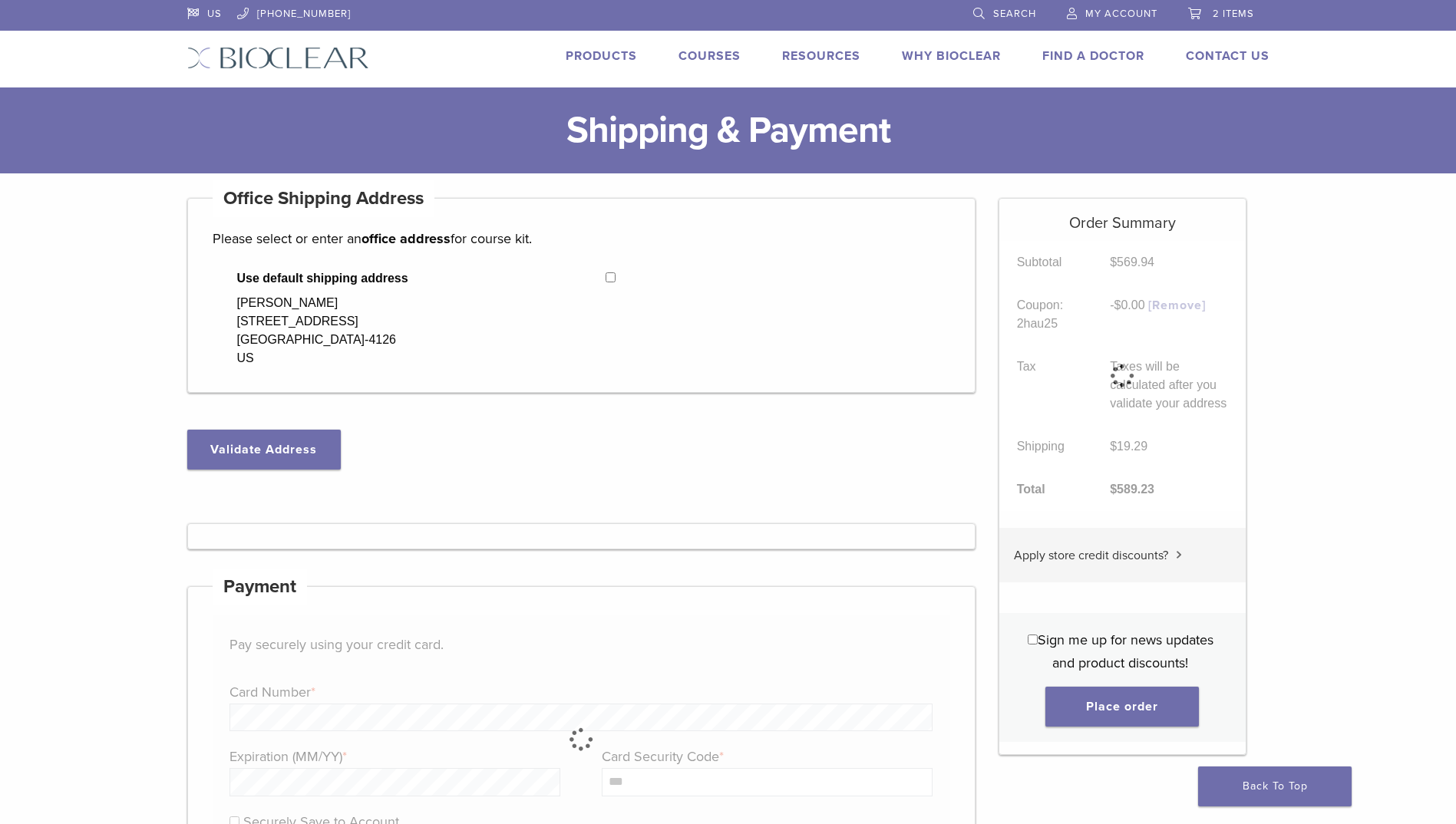
select select "**"
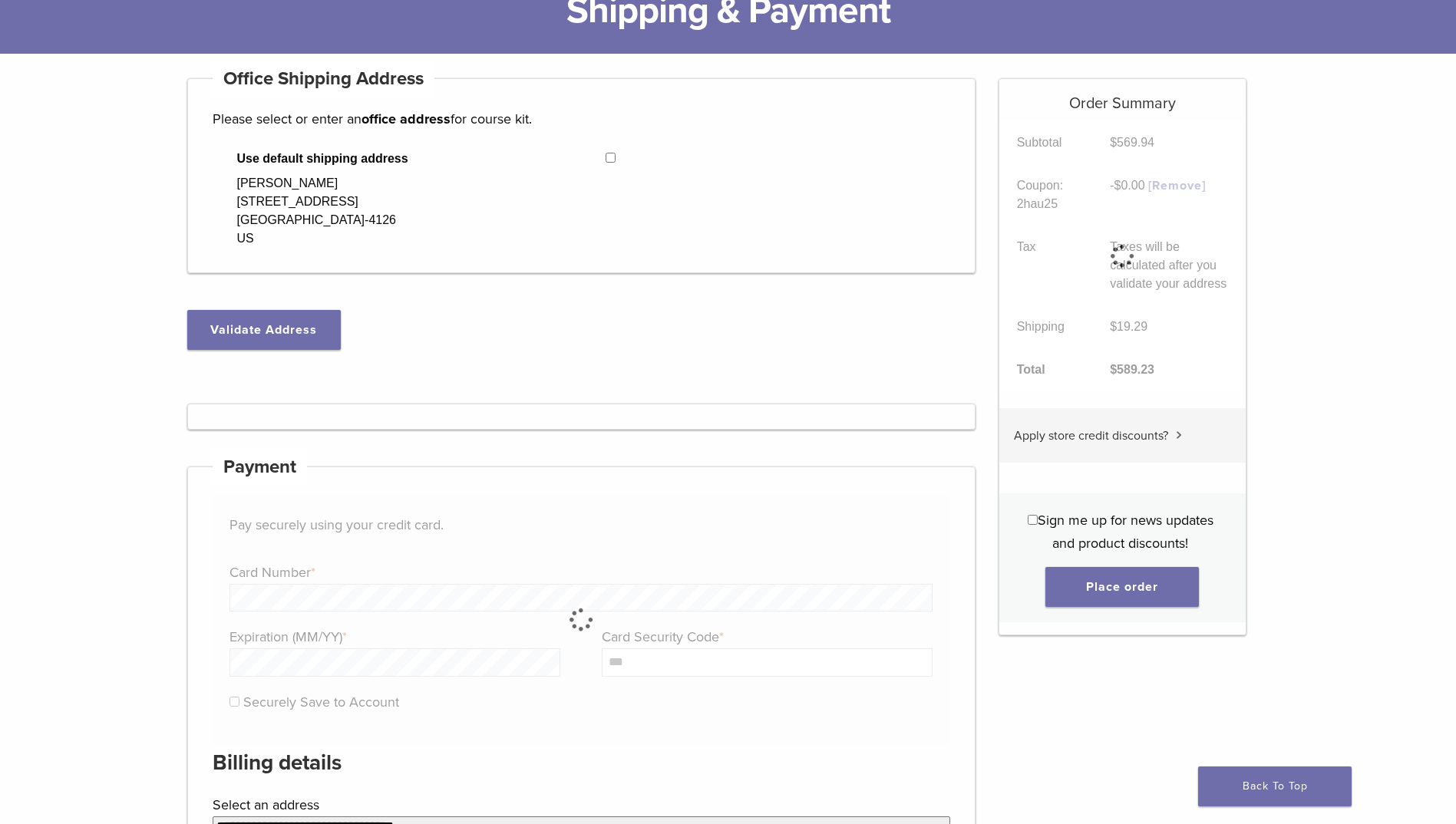
scroll to position [77, 0]
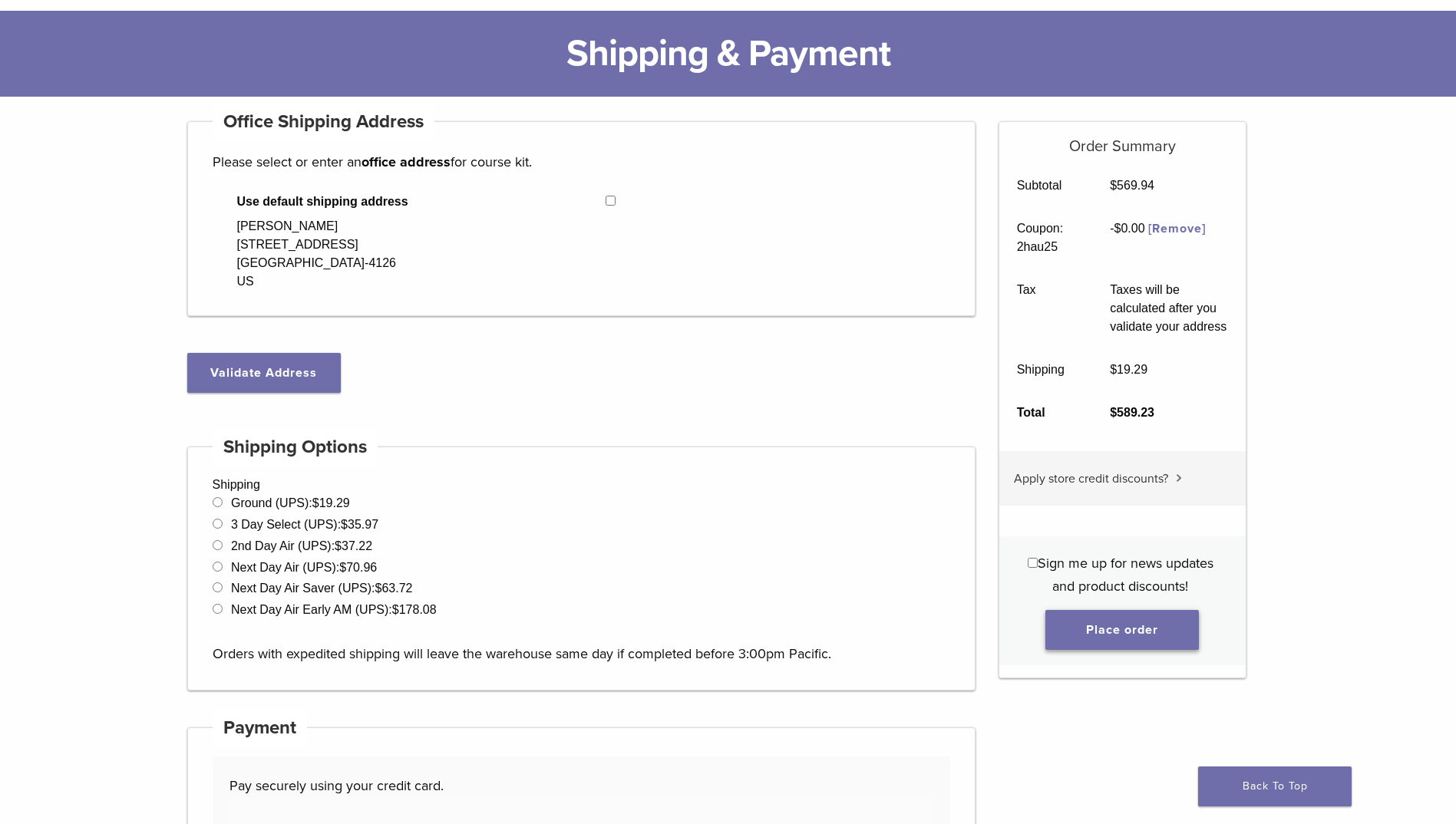
click at [1111, 619] on button "Place order" at bounding box center [1122, 630] width 154 height 40
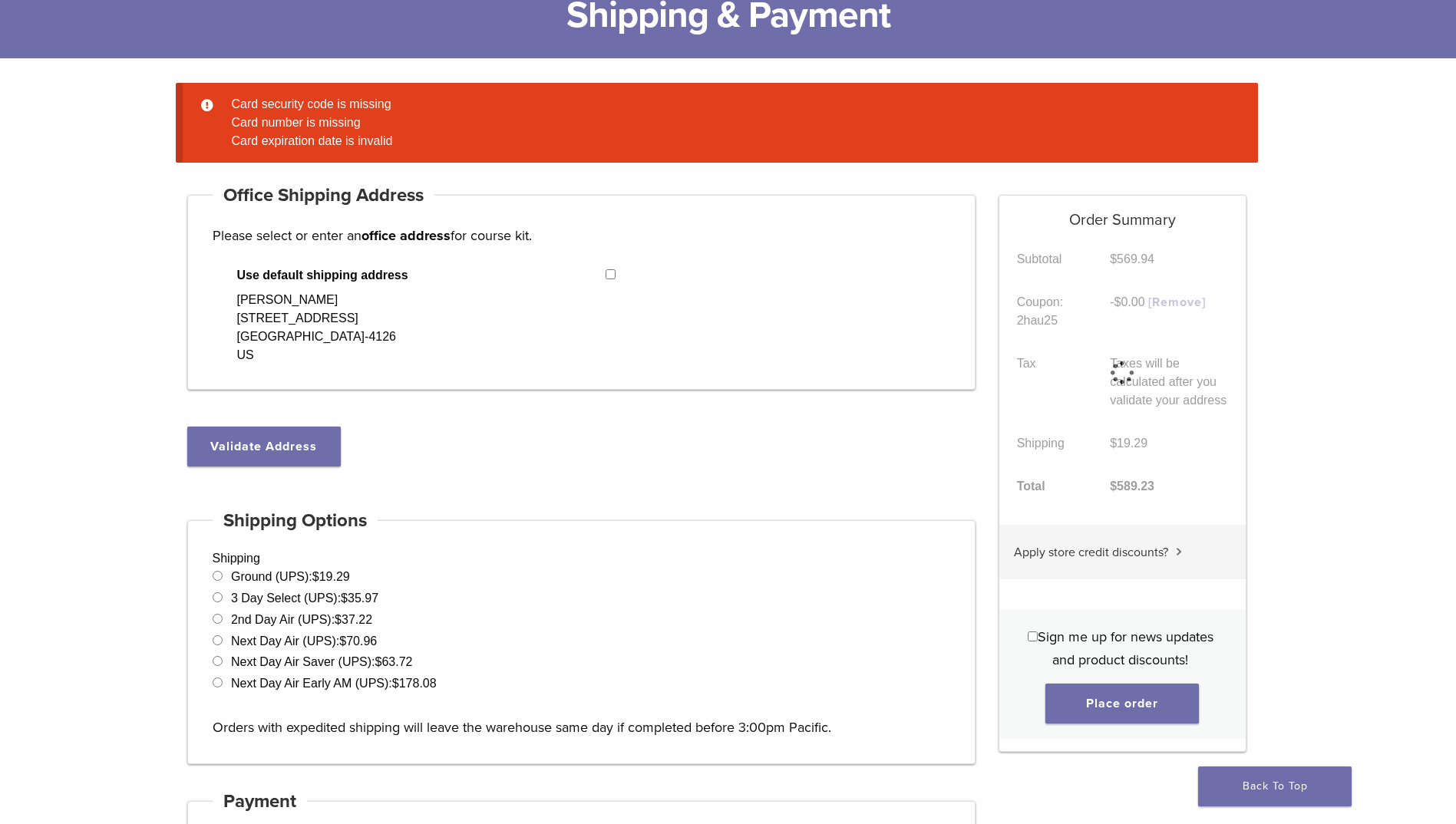
scroll to position [121, 0]
